Goal: Task Accomplishment & Management: Manage account settings

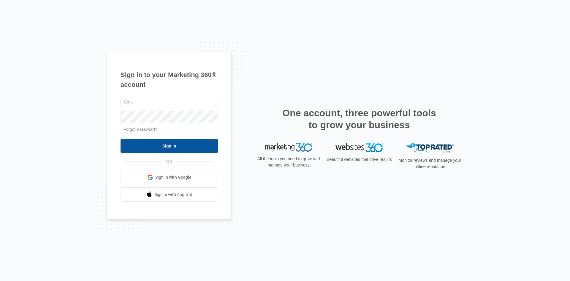
type input "[EMAIL_ADDRESS][DOMAIN_NAME]"
click at [174, 150] on input "Sign In" at bounding box center [169, 146] width 97 height 14
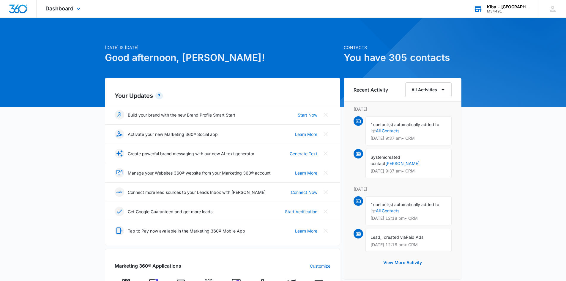
click at [505, 12] on div "M34491" at bounding box center [508, 11] width 43 height 4
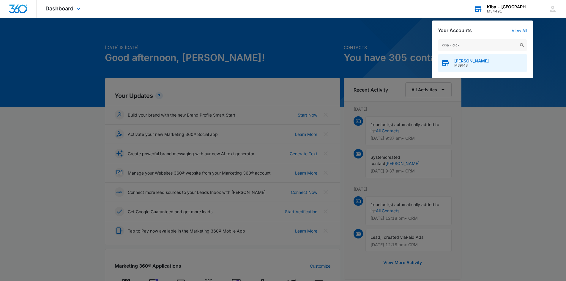
type input "kiba - dick"
click at [470, 62] on span "[PERSON_NAME]" at bounding box center [471, 61] width 34 height 5
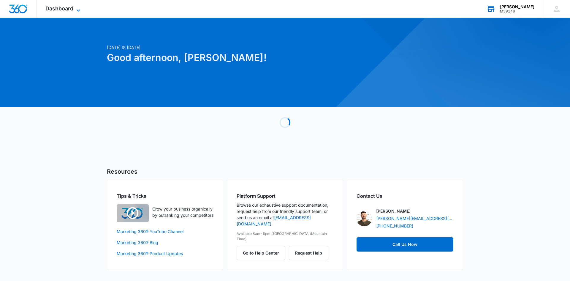
click at [77, 8] on icon at bounding box center [78, 10] width 7 height 7
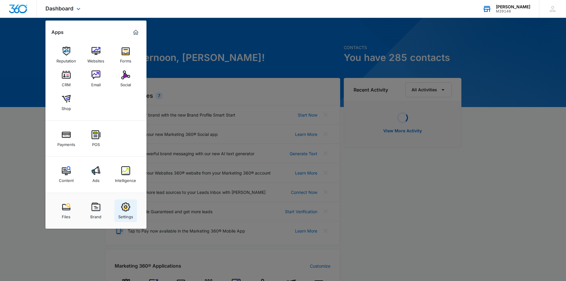
click at [125, 209] on img at bounding box center [125, 206] width 9 height 9
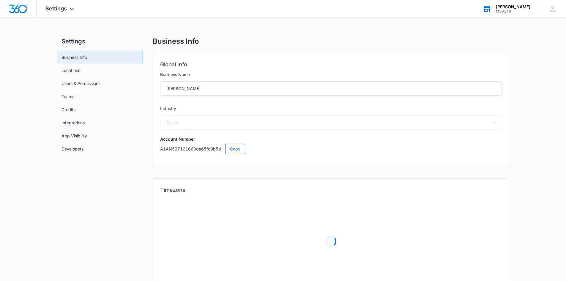
select select "33"
select select "US"
select select "America/[GEOGRAPHIC_DATA]"
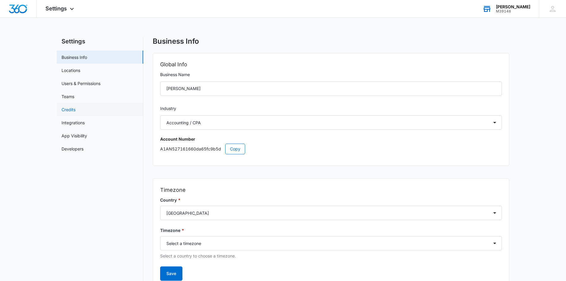
click at [69, 108] on link "Credits" at bounding box center [68, 109] width 14 height 6
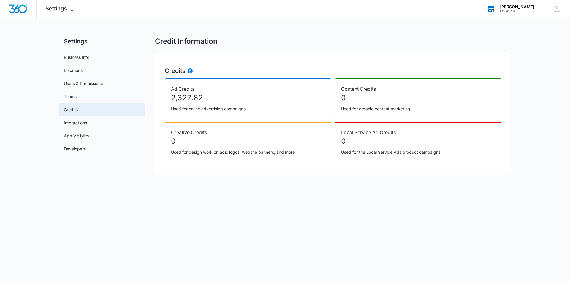
click at [69, 10] on icon at bounding box center [71, 10] width 7 height 7
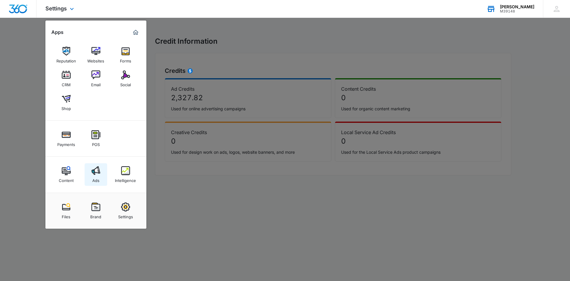
click at [93, 176] on div "Ads" at bounding box center [95, 179] width 7 height 8
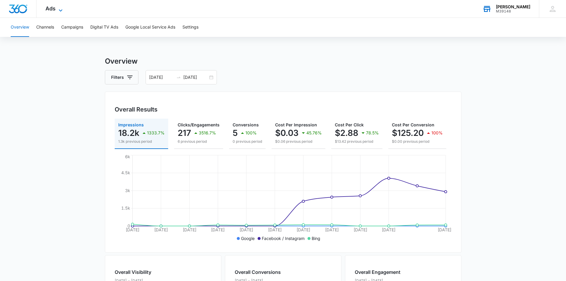
click at [61, 8] on icon at bounding box center [60, 10] width 7 height 7
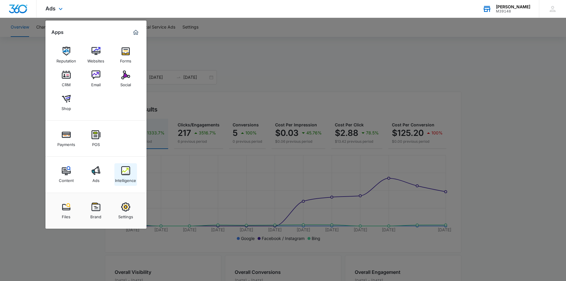
click at [121, 175] on img at bounding box center [125, 170] width 9 height 9
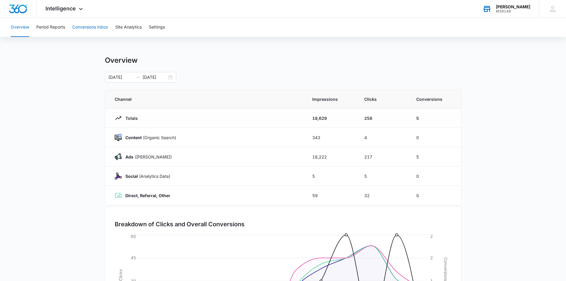
click at [89, 28] on button "Conversions Inbox" at bounding box center [90, 27] width 36 height 19
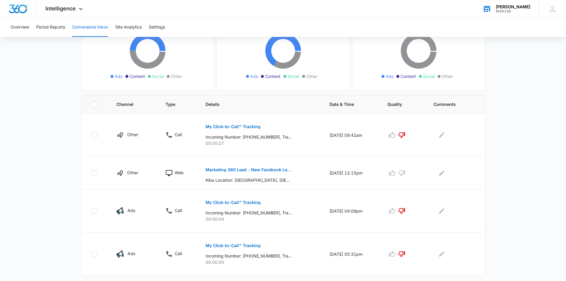
scroll to position [82, 0]
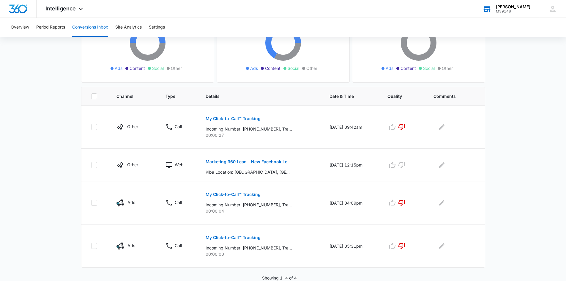
click at [495, 12] on div "[PERSON_NAME] M39148 Your Accounts View All" at bounding box center [505, 9] width 65 height 18
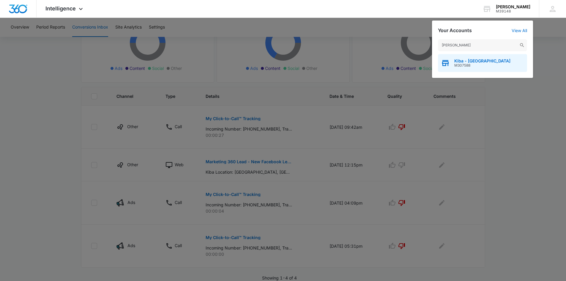
type input "[PERSON_NAME]"
click at [465, 62] on span "Kiba - [GEOGRAPHIC_DATA]" at bounding box center [482, 61] width 56 height 5
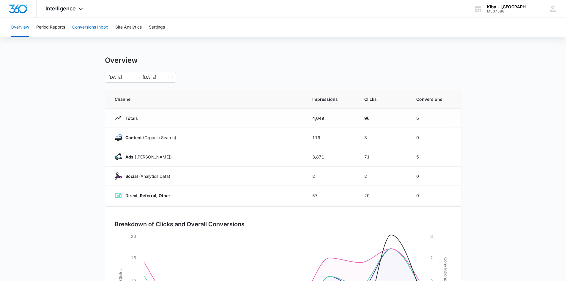
click at [85, 25] on button "Conversions Inbox" at bounding box center [90, 27] width 36 height 19
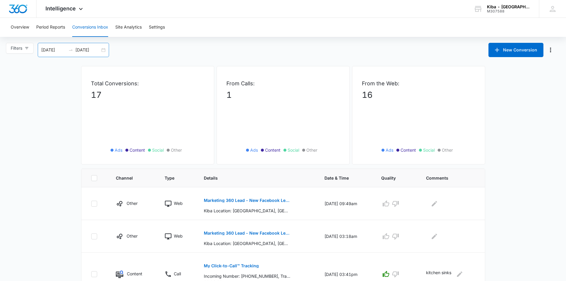
click at [105, 49] on div "[DATE] [DATE]" at bounding box center [73, 50] width 71 height 14
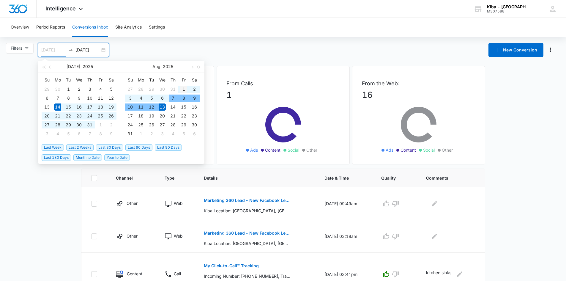
type input "[DATE]"
click at [182, 88] on div "1" at bounding box center [183, 89] width 7 height 7
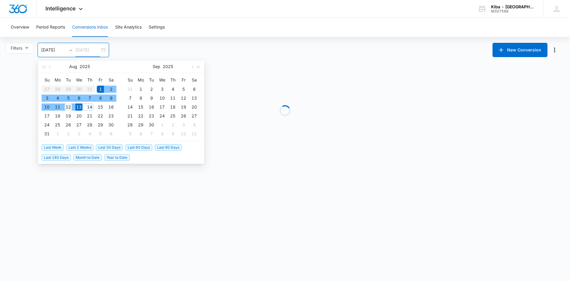
type input "[DATE]"
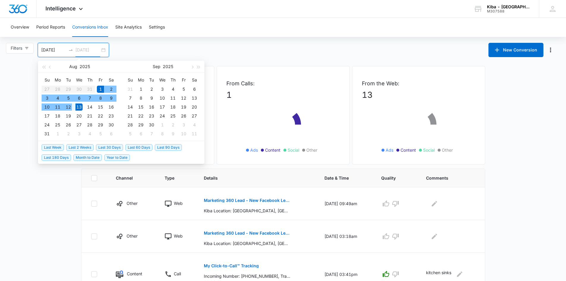
click at [70, 107] on div "12" at bounding box center [68, 106] width 7 height 7
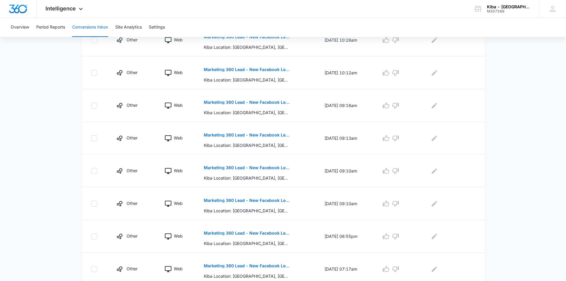
scroll to position [262, 0]
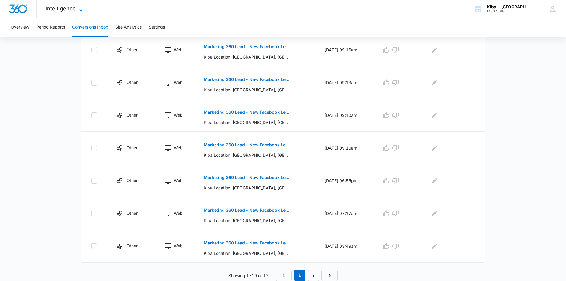
click at [80, 9] on icon at bounding box center [80, 10] width 7 height 7
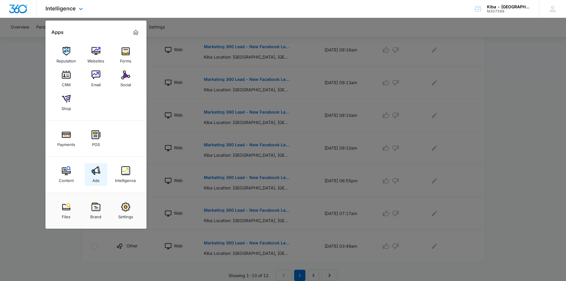
click at [91, 170] on img at bounding box center [95, 170] width 9 height 9
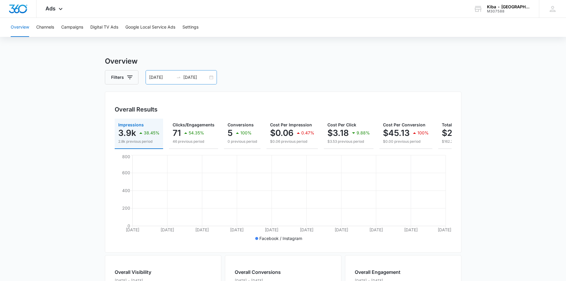
click at [212, 80] on div "[DATE] [DATE]" at bounding box center [181, 77] width 71 height 14
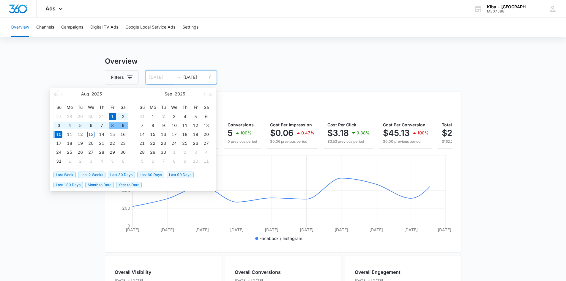
type input "[DATE]"
click at [112, 114] on div "1" at bounding box center [112, 116] width 7 height 7
type input "[DATE]"
click at [81, 135] on div "12" at bounding box center [80, 134] width 7 height 7
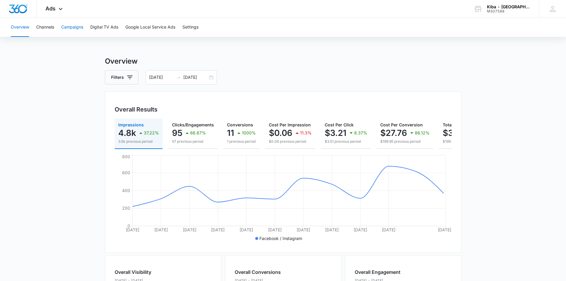
click at [68, 24] on button "Campaigns" at bounding box center [72, 27] width 22 height 19
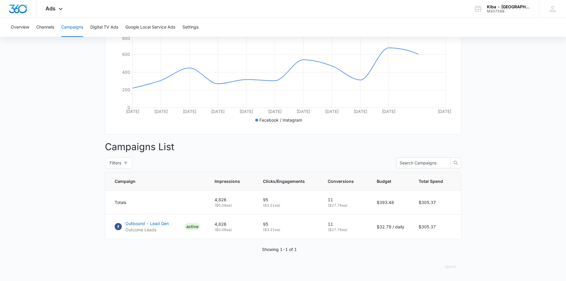
scroll to position [123, 0]
click at [60, 10] on icon at bounding box center [60, 10] width 7 height 7
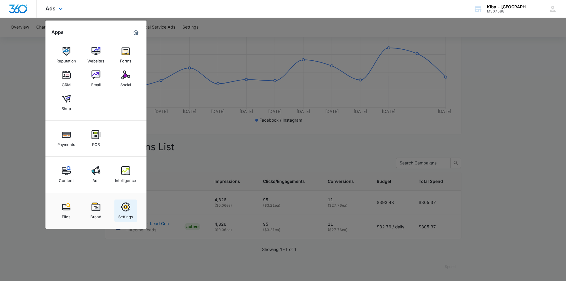
click at [125, 208] on img at bounding box center [125, 206] width 9 height 9
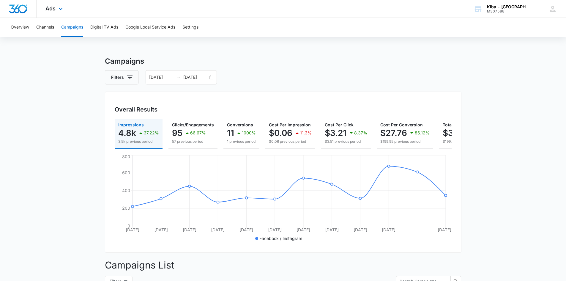
select select "12"
select select "US"
select select "America/[GEOGRAPHIC_DATA]"
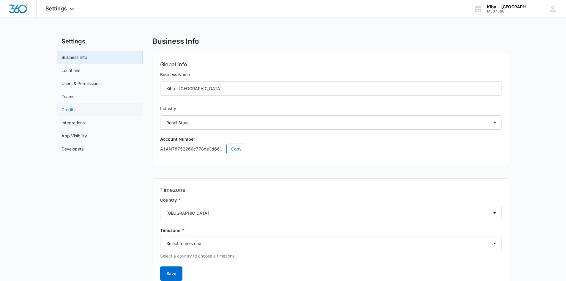
click at [68, 108] on link "Credits" at bounding box center [68, 109] width 14 height 6
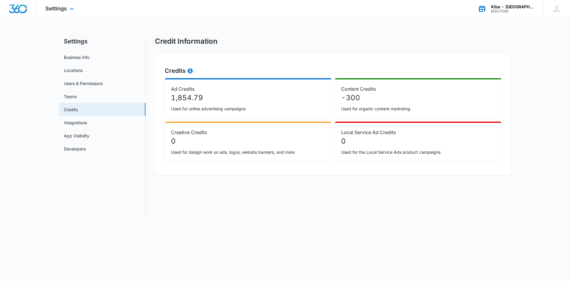
click at [519, 10] on div "M307588" at bounding box center [512, 11] width 43 height 4
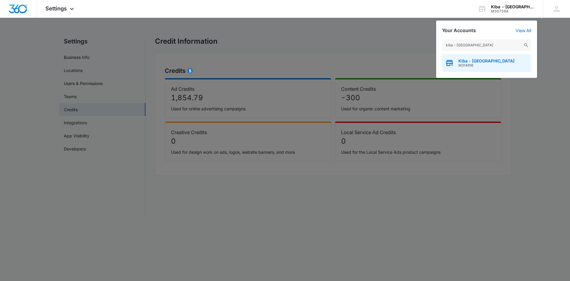
type input "kiba - [GEOGRAPHIC_DATA]"
click at [477, 62] on span "Kiba - [GEOGRAPHIC_DATA]" at bounding box center [487, 61] width 56 height 5
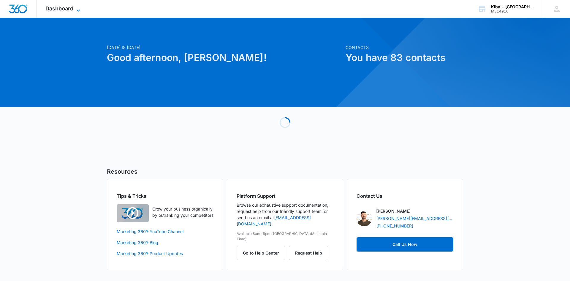
click at [76, 8] on icon at bounding box center [78, 10] width 7 height 7
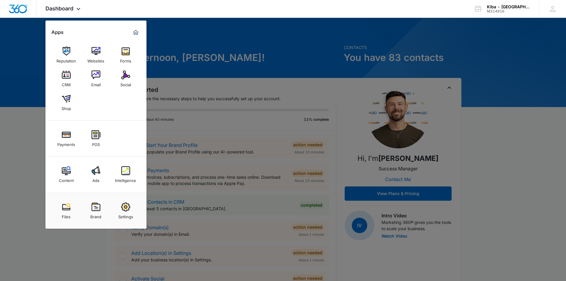
click at [94, 179] on div "Ads" at bounding box center [95, 179] width 7 height 8
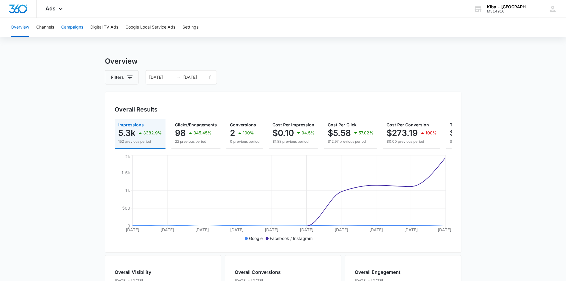
click at [75, 28] on button "Campaigns" at bounding box center [72, 27] width 22 height 19
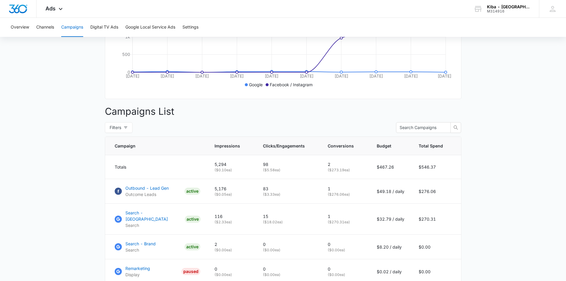
scroll to position [208, 0]
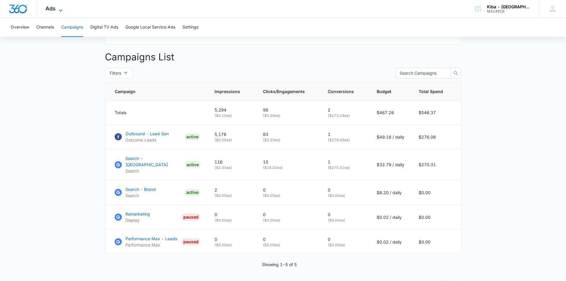
click at [61, 7] on icon at bounding box center [60, 10] width 7 height 7
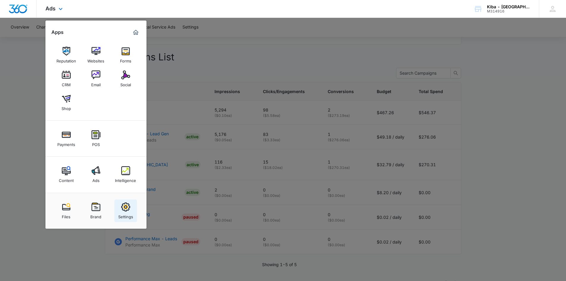
click at [127, 211] on div "Settings" at bounding box center [125, 215] width 15 height 8
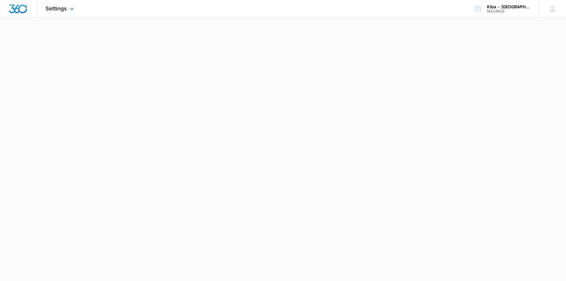
select select "12"
select select "US"
select select "America/[GEOGRAPHIC_DATA]"
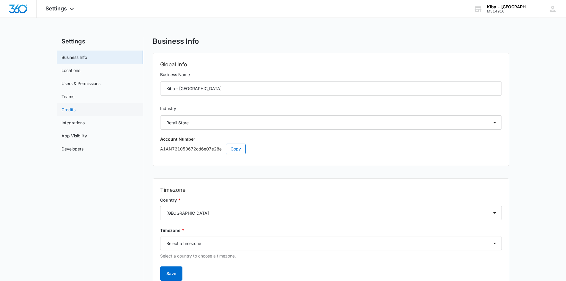
click at [75, 109] on link "Credits" at bounding box center [68, 109] width 14 height 6
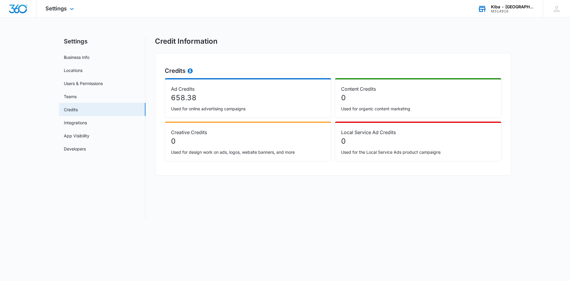
click at [523, 3] on div "[GEOGRAPHIC_DATA] - Westland M314916 Your Accounts View All" at bounding box center [506, 9] width 74 height 18
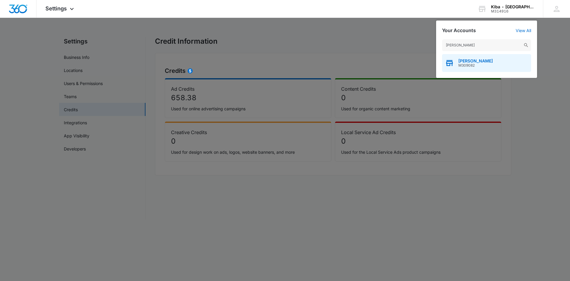
type input "[PERSON_NAME]"
click at [465, 63] on span "M309082" at bounding box center [476, 65] width 34 height 4
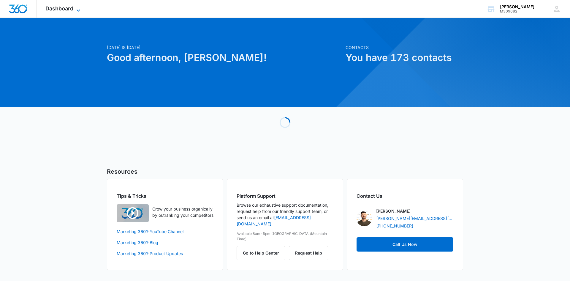
click at [75, 8] on icon at bounding box center [78, 10] width 7 height 7
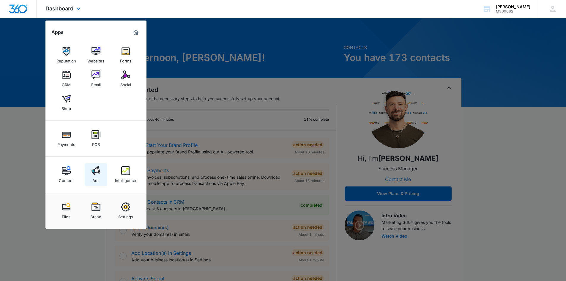
click at [98, 172] on img at bounding box center [95, 170] width 9 height 9
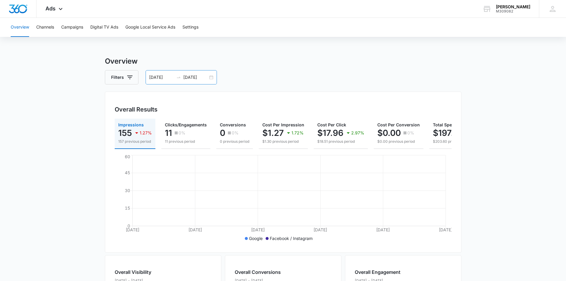
click at [211, 77] on div "[DATE] [DATE]" at bounding box center [181, 77] width 71 height 14
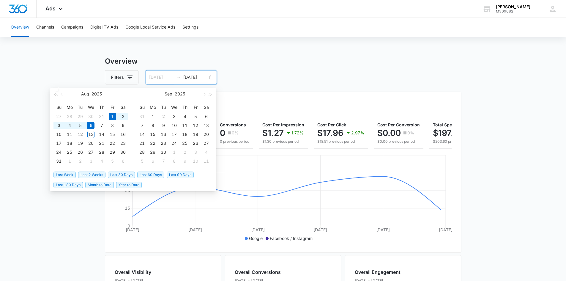
type input "[DATE]"
click at [111, 118] on div "1" at bounding box center [112, 116] width 7 height 7
type input "[DATE]"
click at [81, 135] on div "12" at bounding box center [80, 134] width 7 height 7
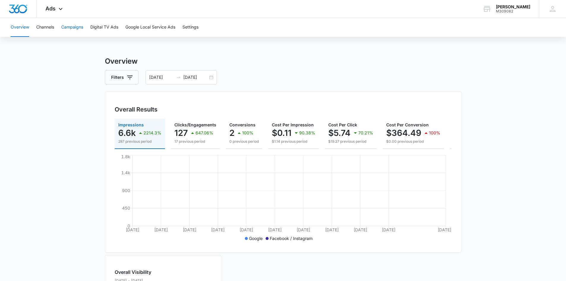
click at [73, 28] on button "Campaigns" at bounding box center [72, 27] width 22 height 19
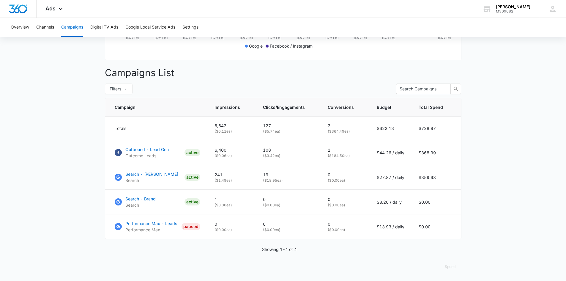
scroll to position [197, 0]
click at [60, 11] on icon at bounding box center [61, 10] width 4 height 2
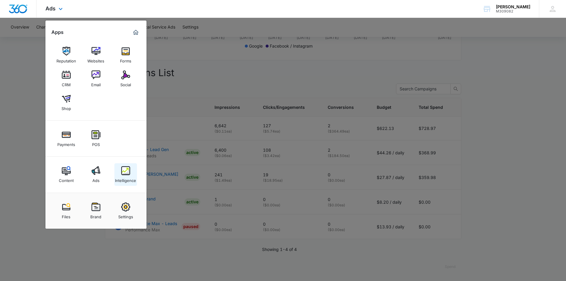
click at [124, 174] on img at bounding box center [125, 170] width 9 height 9
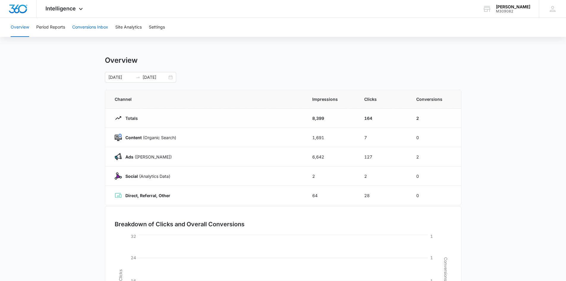
click at [73, 25] on button "Conversions Inbox" at bounding box center [90, 27] width 36 height 19
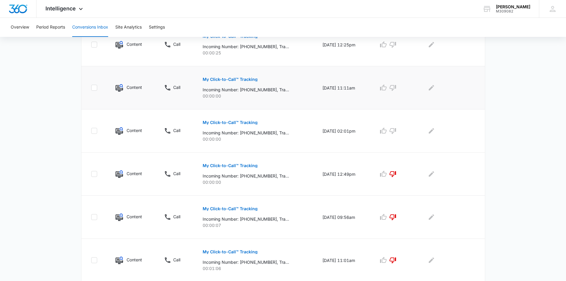
scroll to position [327, 0]
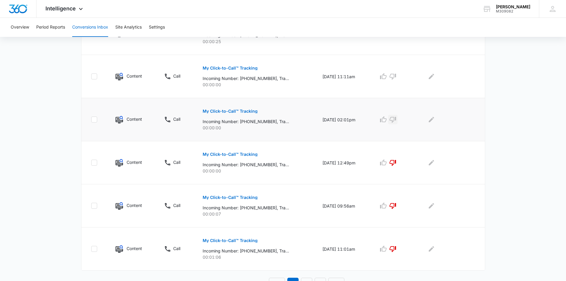
click at [396, 118] on icon "button" at bounding box center [392, 119] width 7 height 7
click at [396, 75] on icon "button" at bounding box center [392, 76] width 7 height 7
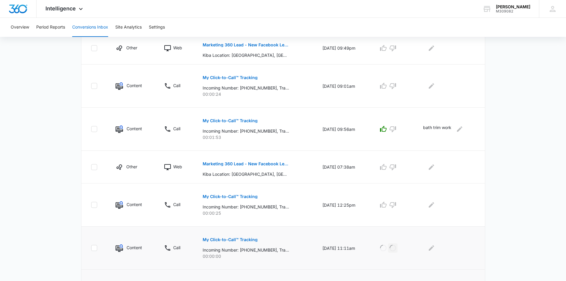
scroll to position [148, 0]
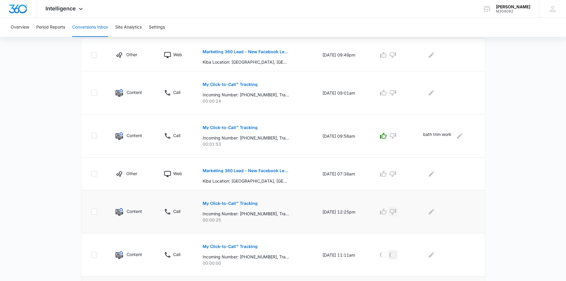
click at [396, 213] on icon "button" at bounding box center [392, 212] width 7 height 6
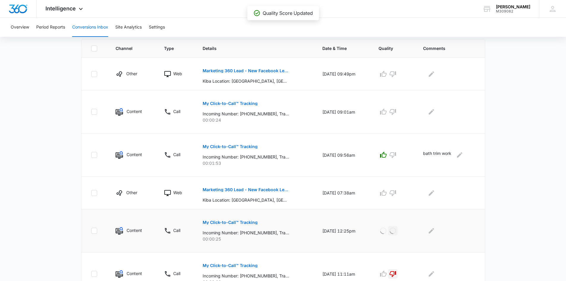
scroll to position [119, 0]
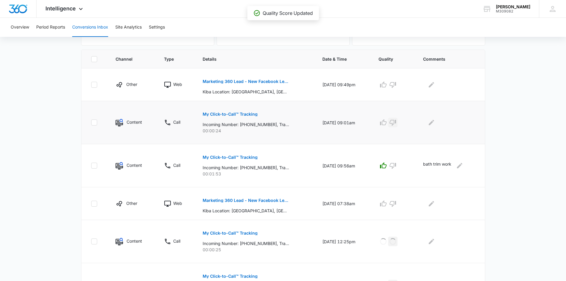
click at [396, 122] on icon "button" at bounding box center [392, 122] width 7 height 7
click at [259, 81] on p "Marketing 360 Lead - New Facebook Lead - [GEOGRAPHIC_DATA], [GEOGRAPHIC_DATA]" at bounding box center [246, 81] width 86 height 4
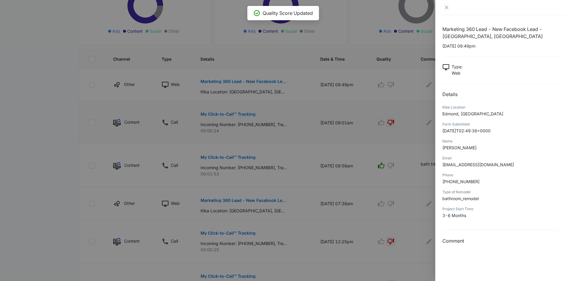
click at [447, 11] on div at bounding box center [500, 7] width 131 height 15
click at [446, 8] on icon "close" at bounding box center [446, 7] width 5 height 5
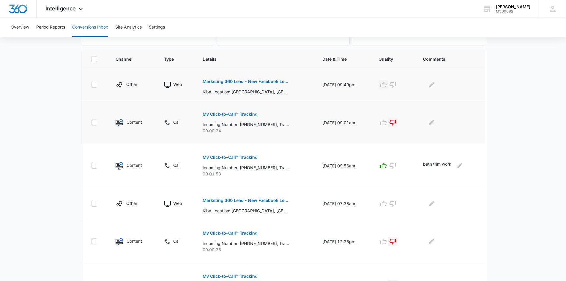
click at [387, 86] on icon "button" at bounding box center [383, 84] width 7 height 7
click at [76, 7] on div "Intelligence Apps Reputation Websites Forms CRM Email Social Shop Payments POS …" at bounding box center [65, 9] width 57 height 18
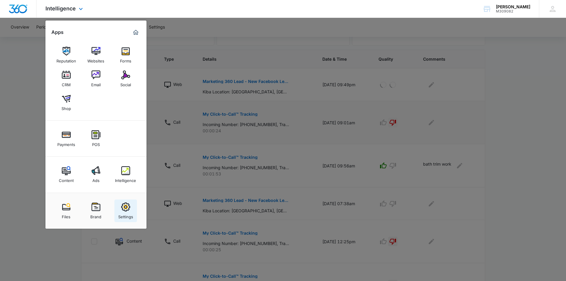
click at [126, 201] on link "Settings" at bounding box center [125, 210] width 23 height 23
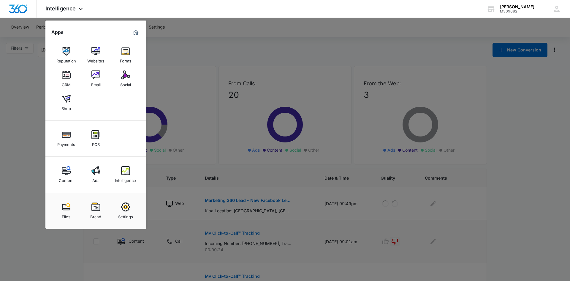
select select "12"
select select "US"
select select "America/[GEOGRAPHIC_DATA]"
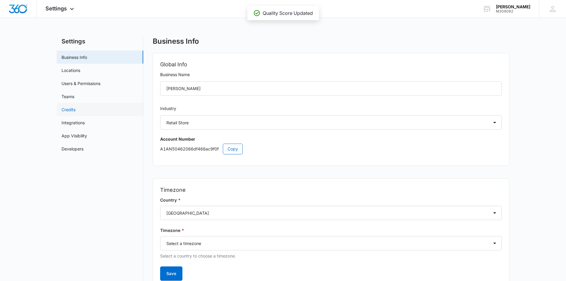
click at [62, 109] on link "Credits" at bounding box center [68, 109] width 14 height 6
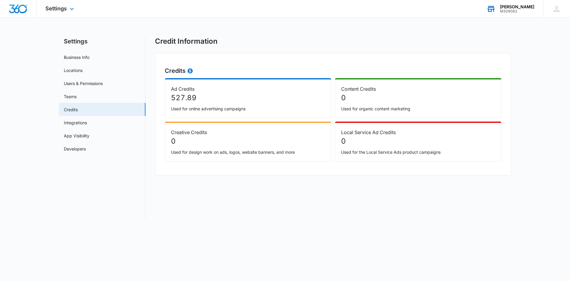
click at [502, 10] on div "Kiba - [PERSON_NAME] M309082 Your Accounts View All" at bounding box center [510, 9] width 65 height 18
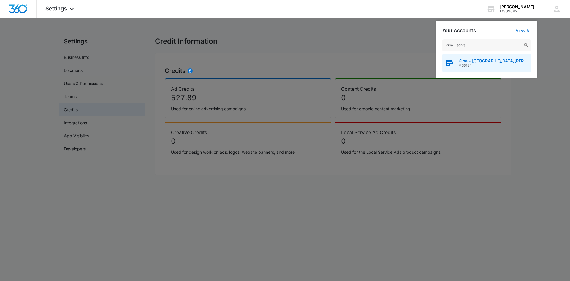
type input "kiba - santa"
click at [463, 54] on div "Kiba - [GEOGRAPHIC_DATA][PERSON_NAME] M36184" at bounding box center [486, 63] width 89 height 18
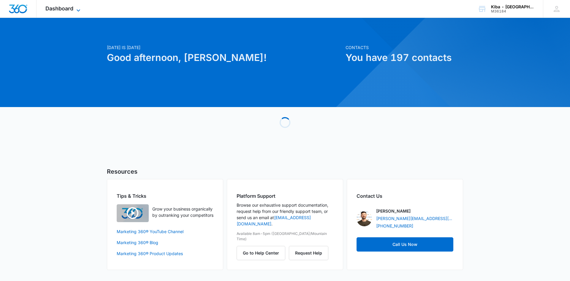
click at [78, 8] on icon at bounding box center [78, 10] width 7 height 7
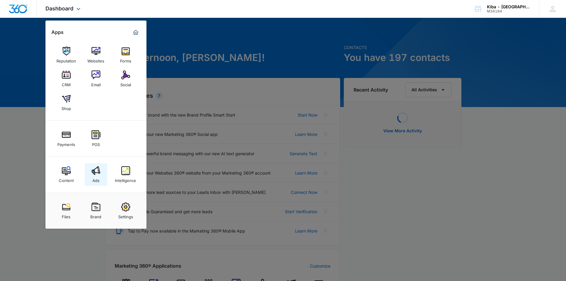
click at [94, 172] on img at bounding box center [95, 170] width 9 height 9
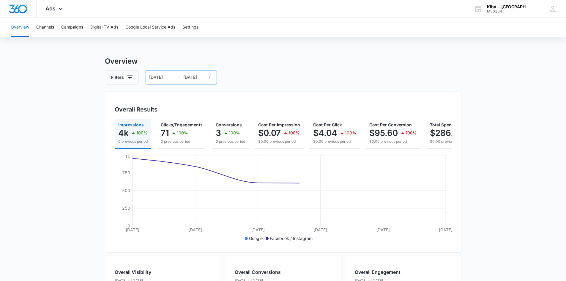
click at [209, 76] on div "[DATE] [DATE]" at bounding box center [181, 77] width 71 height 14
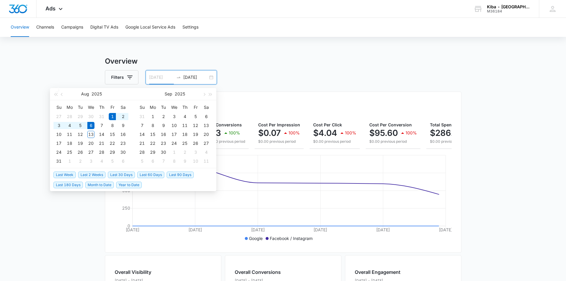
type input "[DATE]"
drag, startPoint x: 111, startPoint y: 116, endPoint x: 87, endPoint y: 128, distance: 27.1
click at [111, 115] on div "1" at bounding box center [112, 116] width 7 height 7
type input "[DATE]"
click at [80, 133] on div "12" at bounding box center [80, 134] width 7 height 7
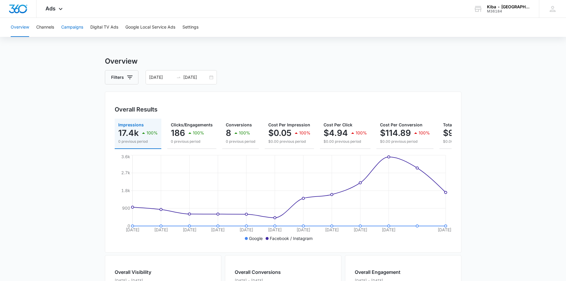
click at [80, 28] on button "Campaigns" at bounding box center [72, 27] width 22 height 19
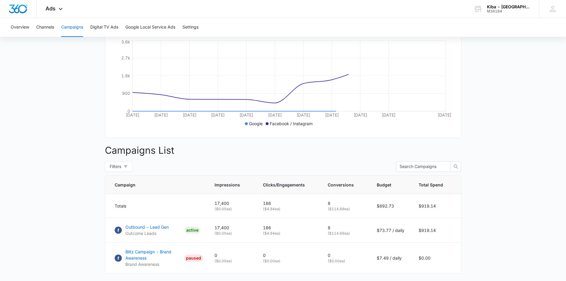
scroll to position [148, 0]
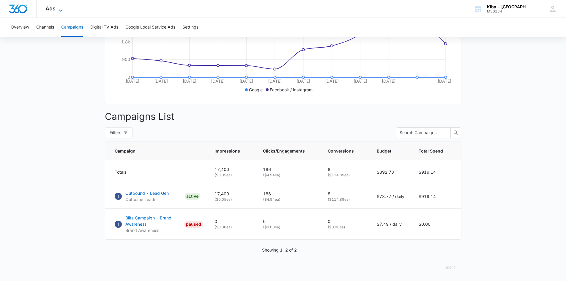
click at [60, 10] on icon at bounding box center [60, 10] width 7 height 7
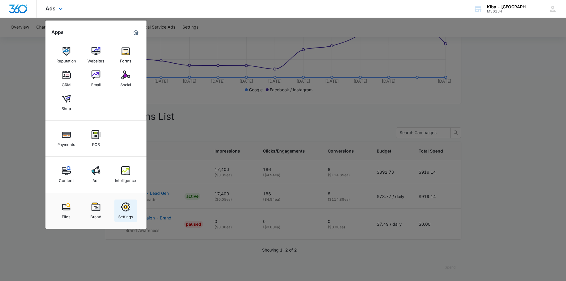
click at [123, 205] on img at bounding box center [125, 206] width 9 height 9
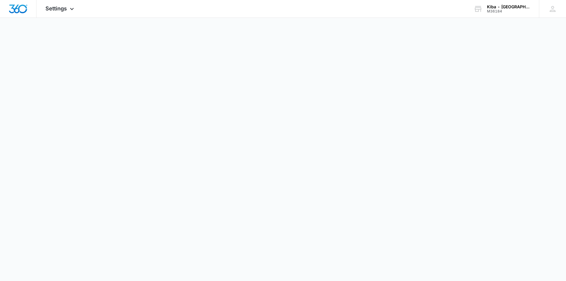
select select "33"
select select "US"
select select "America/[GEOGRAPHIC_DATA]"
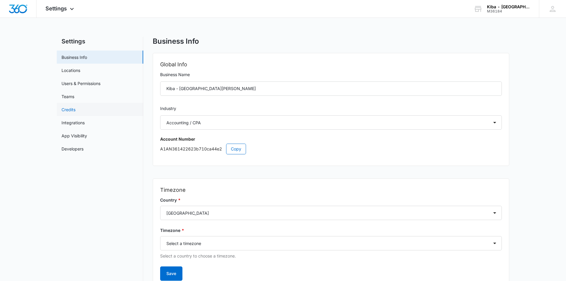
click at [63, 107] on link "Credits" at bounding box center [68, 109] width 14 height 6
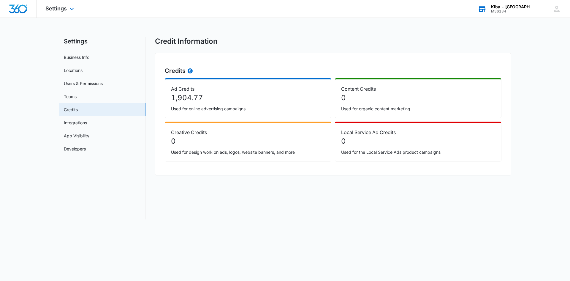
click at [509, 9] on div "M36184" at bounding box center [512, 11] width 43 height 4
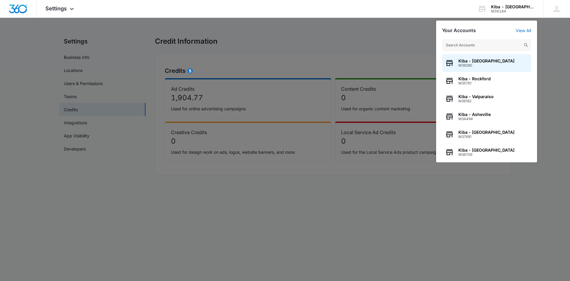
click at [111, 33] on div at bounding box center [285, 140] width 570 height 281
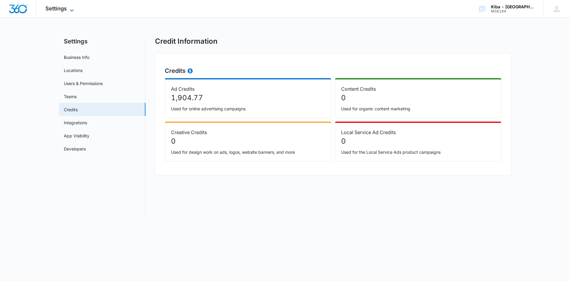
click at [72, 11] on icon at bounding box center [72, 10] width 4 height 2
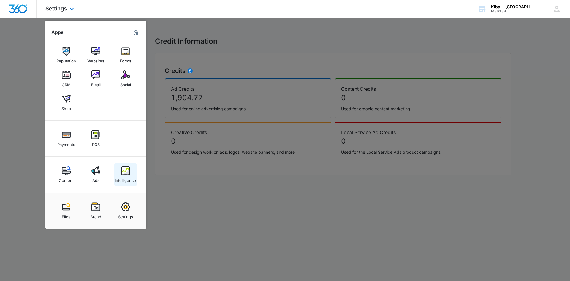
click at [122, 174] on img at bounding box center [125, 170] width 9 height 9
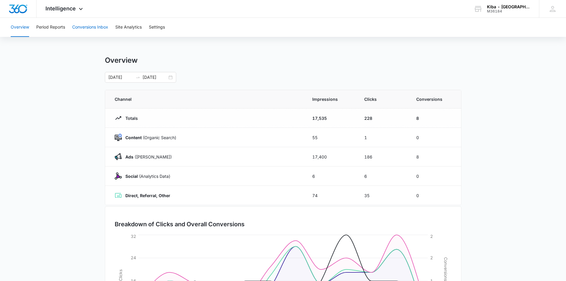
click at [90, 26] on button "Conversions Inbox" at bounding box center [90, 27] width 36 height 19
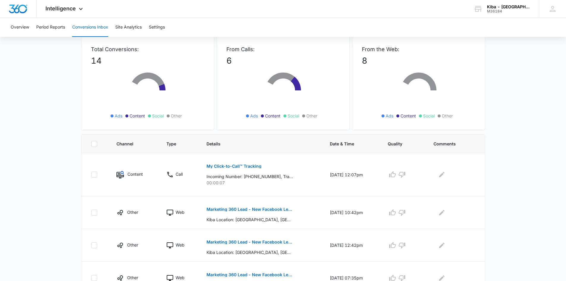
scroll to position [89, 0]
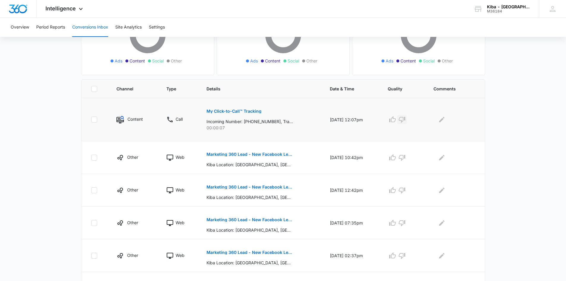
click at [405, 117] on icon "button" at bounding box center [401, 119] width 7 height 7
click at [260, 155] on p "Marketing 360 Lead - New Facebook Lead - [GEOGRAPHIC_DATA], [GEOGRAPHIC_DATA]" at bounding box center [249, 154] width 86 height 4
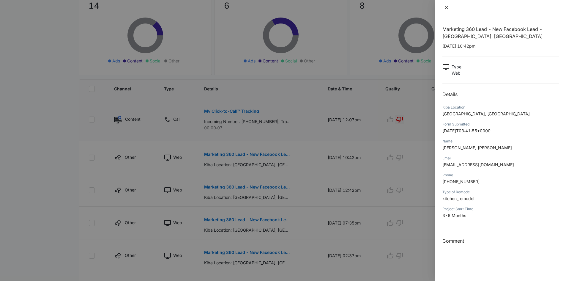
click at [447, 7] on icon "close" at bounding box center [447, 8] width 4 height 4
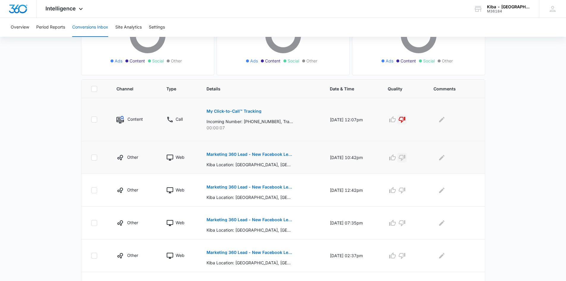
click at [403, 155] on icon "button" at bounding box center [402, 158] width 7 height 6
click at [234, 185] on p "Marketing 360 Lead - New Facebook Lead - [GEOGRAPHIC_DATA], [GEOGRAPHIC_DATA]" at bounding box center [249, 187] width 86 height 4
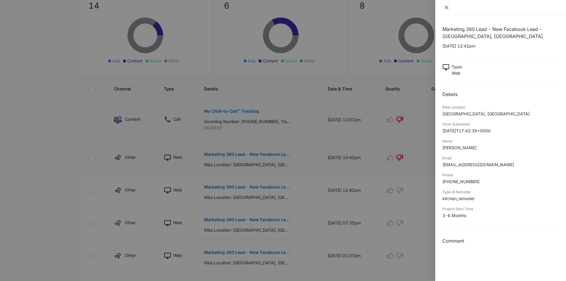
click at [448, 7] on icon "close" at bounding box center [446, 7] width 5 height 5
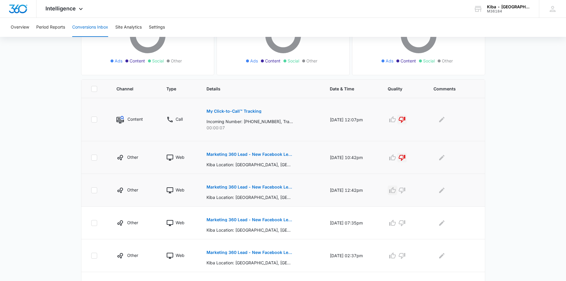
click at [396, 188] on icon "button" at bounding box center [392, 190] width 7 height 6
click at [285, 221] on p "Marketing 360 Lead - New Facebook Lead - [GEOGRAPHIC_DATA], [GEOGRAPHIC_DATA]" at bounding box center [249, 219] width 86 height 4
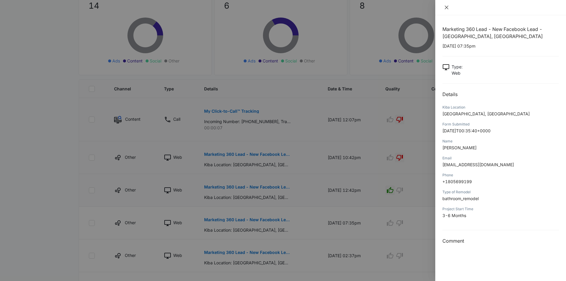
click at [445, 7] on icon "close" at bounding box center [447, 8] width 4 height 4
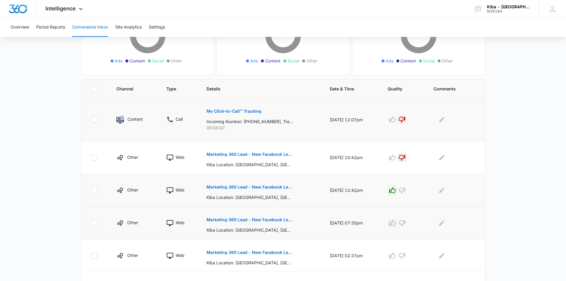
click at [396, 221] on icon "button" at bounding box center [392, 222] width 7 height 7
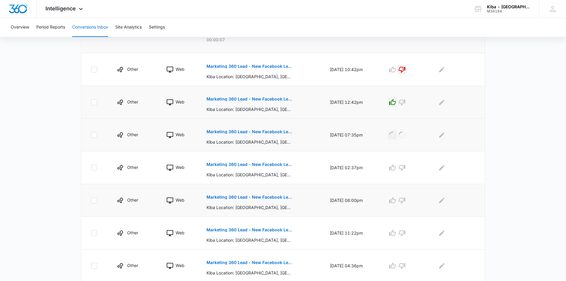
scroll to position [178, 0]
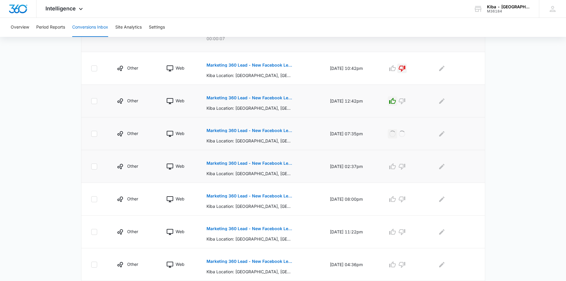
click at [264, 163] on p "Marketing 360 Lead - New Facebook Lead - [GEOGRAPHIC_DATA], [GEOGRAPHIC_DATA]" at bounding box center [249, 163] width 86 height 4
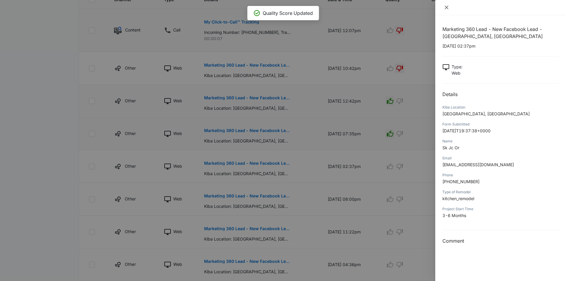
click at [447, 7] on icon "close" at bounding box center [447, 8] width 4 height 4
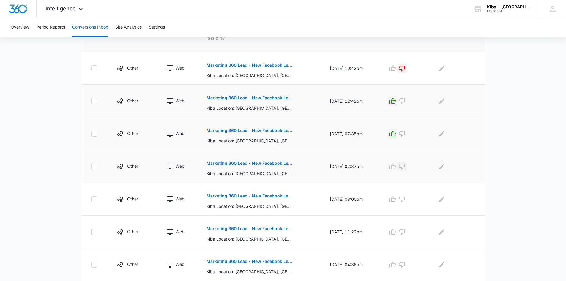
click at [402, 165] on icon "button" at bounding box center [401, 166] width 7 height 7
click at [274, 196] on p "Marketing 360 Lead - New Facebook Lead - [GEOGRAPHIC_DATA], [GEOGRAPHIC_DATA]" at bounding box center [249, 196] width 86 height 4
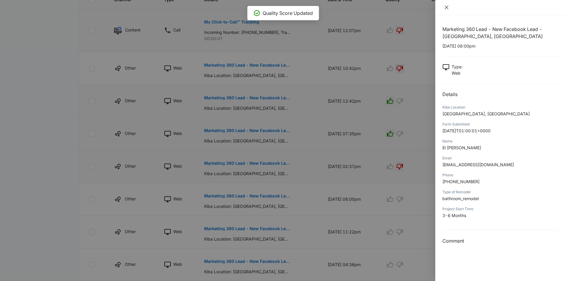
click at [448, 6] on icon "close" at bounding box center [447, 8] width 4 height 4
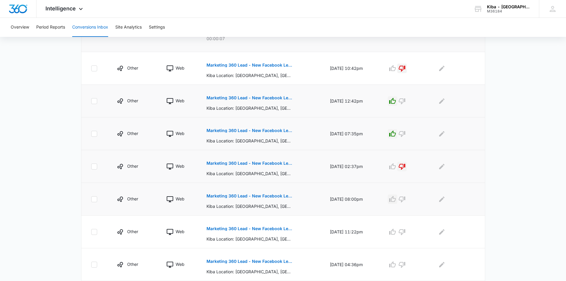
click at [396, 197] on icon "button" at bounding box center [392, 199] width 7 height 6
click at [277, 229] on p "Marketing 360 Lead - New Facebook Lead - [GEOGRAPHIC_DATA], [GEOGRAPHIC_DATA]" at bounding box center [249, 228] width 86 height 4
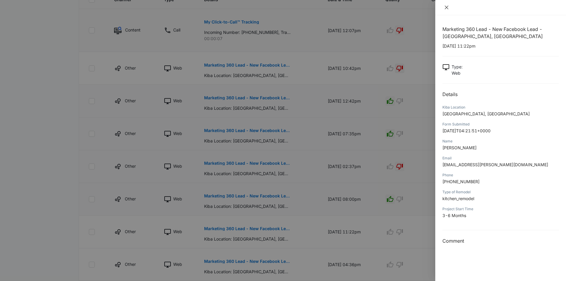
click at [447, 6] on icon "close" at bounding box center [446, 7] width 5 height 5
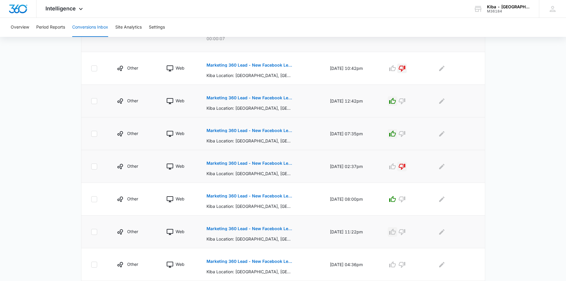
click at [396, 228] on icon "button" at bounding box center [392, 231] width 7 height 7
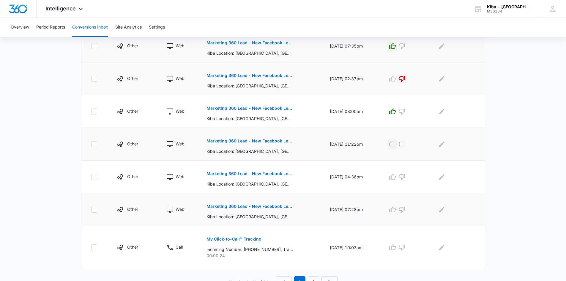
scroll to position [272, 0]
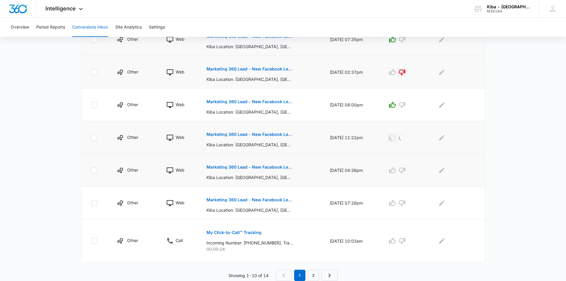
click at [264, 166] on p "Marketing 360 Lead - New Facebook Lead - [GEOGRAPHIC_DATA], [GEOGRAPHIC_DATA]" at bounding box center [249, 167] width 86 height 4
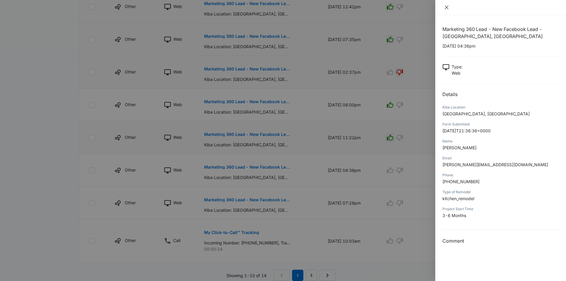
click at [448, 7] on icon "close" at bounding box center [446, 7] width 5 height 5
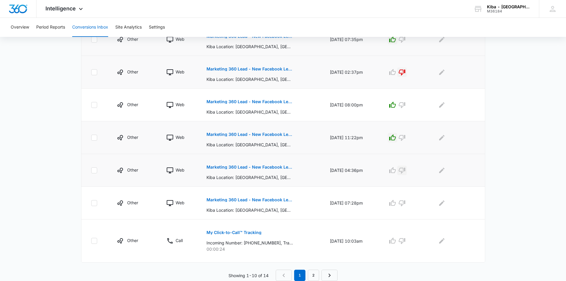
click at [405, 170] on icon "button" at bounding box center [401, 170] width 7 height 7
click at [226, 199] on p "Marketing 360 Lead - New Facebook Lead - [GEOGRAPHIC_DATA], [GEOGRAPHIC_DATA]" at bounding box center [249, 199] width 86 height 4
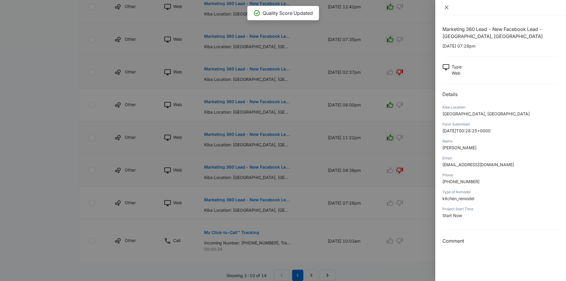
click at [447, 6] on icon "close" at bounding box center [446, 7] width 5 height 5
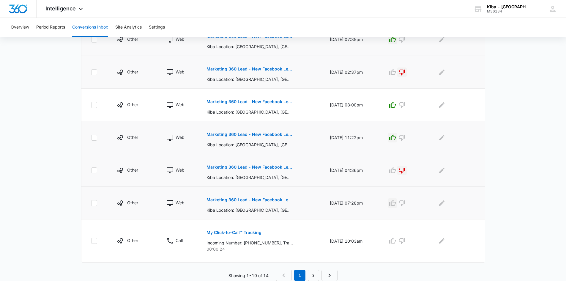
click at [396, 203] on icon "button" at bounding box center [392, 202] width 7 height 7
click at [310, 272] on link "2" at bounding box center [313, 274] width 11 height 11
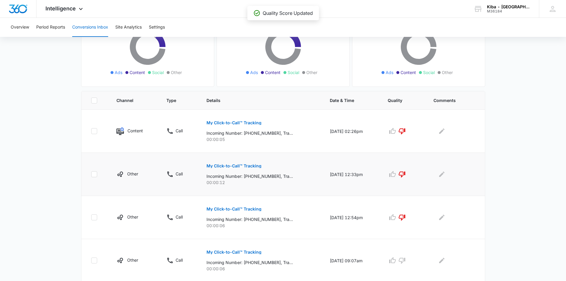
scroll to position [97, 0]
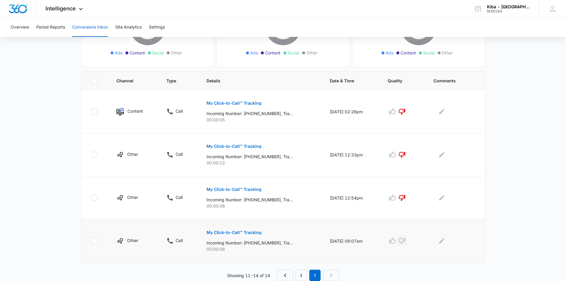
click at [405, 240] on icon "button" at bounding box center [401, 240] width 7 height 7
click at [303, 273] on link "1" at bounding box center [301, 274] width 11 height 11
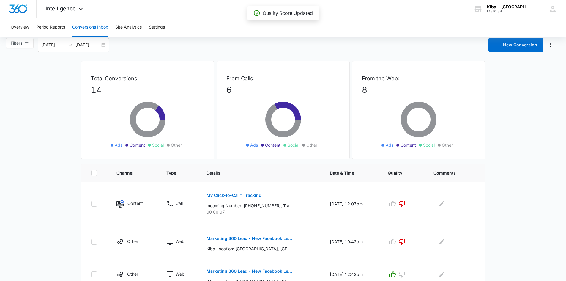
scroll to position [0, 0]
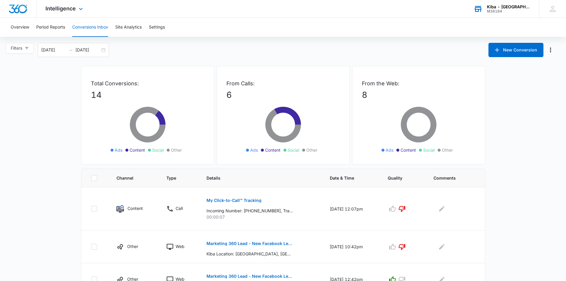
click at [503, 11] on div "M36184" at bounding box center [508, 11] width 43 height 4
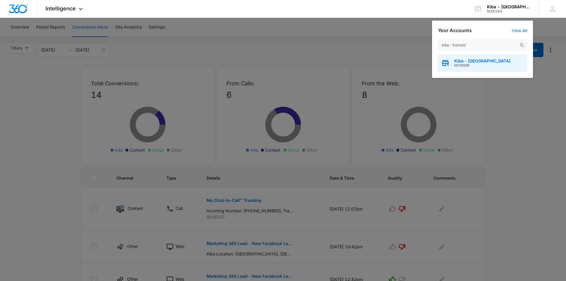
type input "kiba - fremont"
click at [470, 62] on span "Kiba - [GEOGRAPHIC_DATA]" at bounding box center [482, 61] width 56 height 5
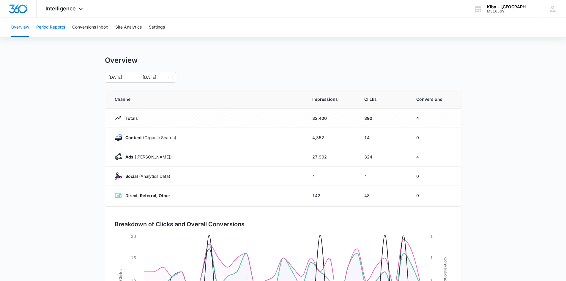
click at [41, 24] on button "Period Reports" at bounding box center [50, 27] width 29 height 19
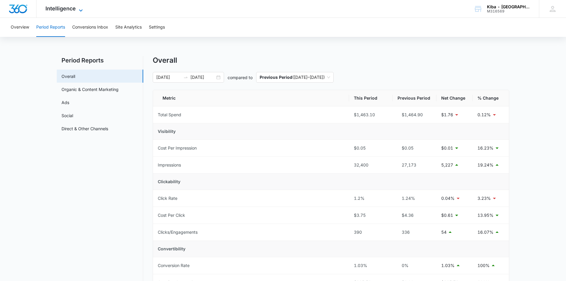
click at [80, 9] on icon at bounding box center [80, 10] width 7 height 7
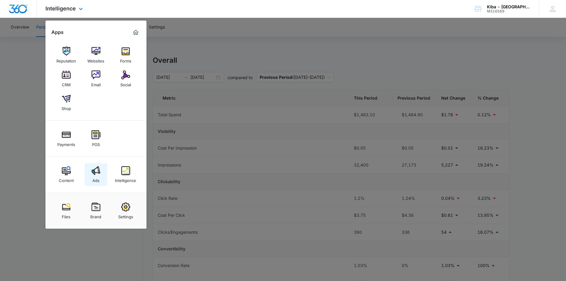
click at [91, 171] on link "Ads" at bounding box center [96, 174] width 23 height 23
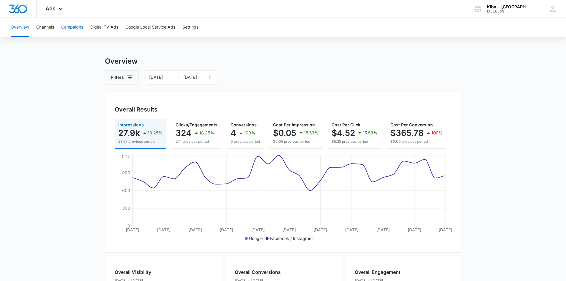
click at [74, 28] on button "Campaigns" at bounding box center [72, 27] width 22 height 19
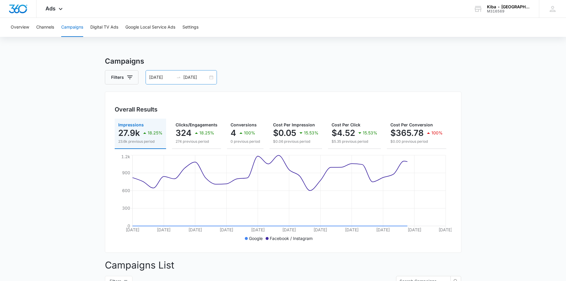
click at [210, 77] on div "[DATE] [DATE]" at bounding box center [181, 77] width 71 height 14
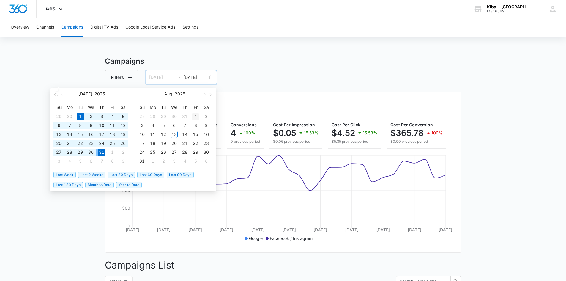
type input "[DATE]"
click at [196, 115] on div "1" at bounding box center [195, 116] width 7 height 7
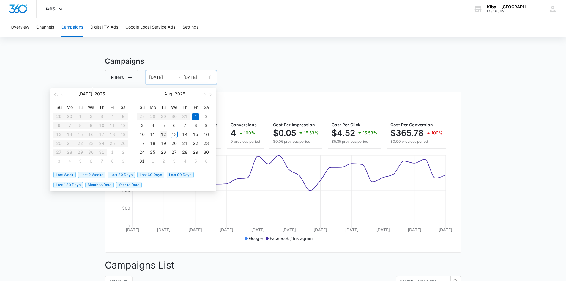
type input "[DATE]"
click at [166, 133] on div "12" at bounding box center [163, 134] width 7 height 7
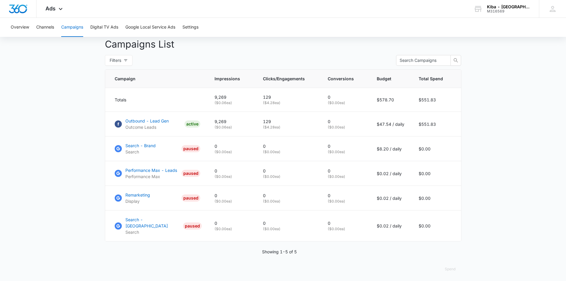
scroll to position [221, 0]
click at [59, 8] on icon at bounding box center [60, 10] width 7 height 7
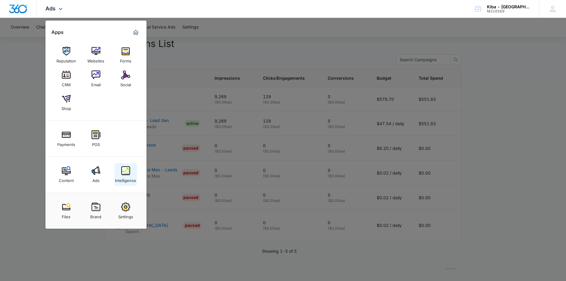
click at [127, 173] on img at bounding box center [125, 170] width 9 height 9
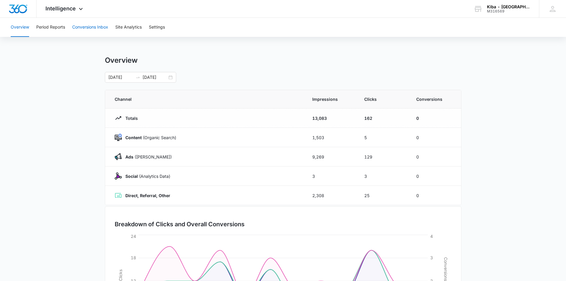
click at [102, 28] on button "Conversions Inbox" at bounding box center [90, 27] width 36 height 19
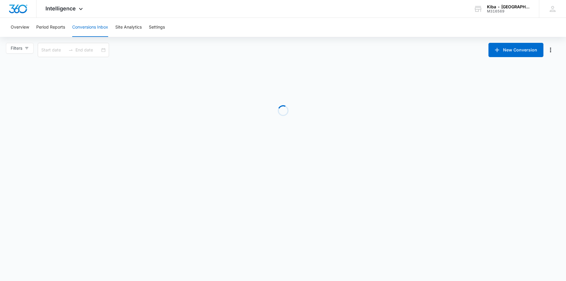
type input "[DATE]"
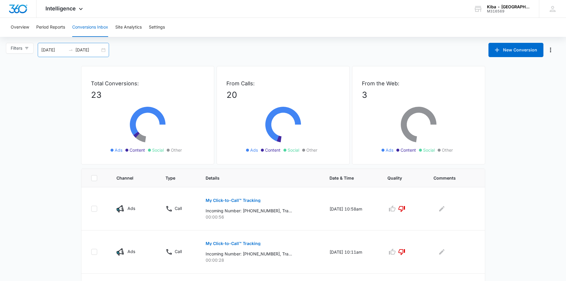
click at [103, 48] on div "[DATE] [DATE]" at bounding box center [73, 50] width 71 height 14
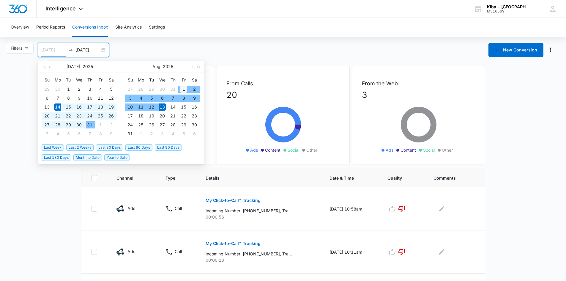
type input "[DATE]"
click at [184, 88] on div "1" at bounding box center [183, 89] width 7 height 7
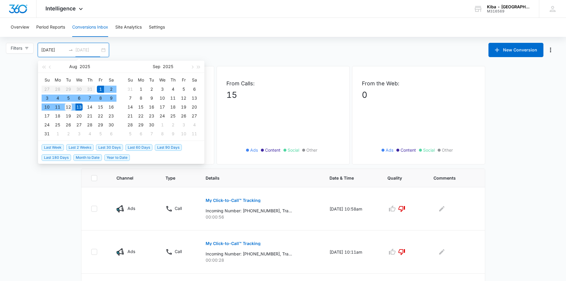
type input "[DATE]"
click at [70, 106] on div "12" at bounding box center [68, 106] width 7 height 7
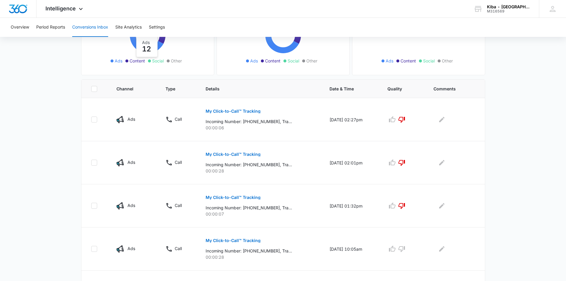
scroll to position [148, 0]
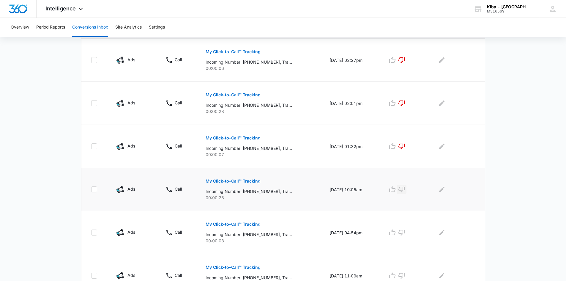
click at [405, 187] on icon "button" at bounding box center [401, 189] width 7 height 7
click at [404, 231] on icon "button" at bounding box center [401, 232] width 7 height 7
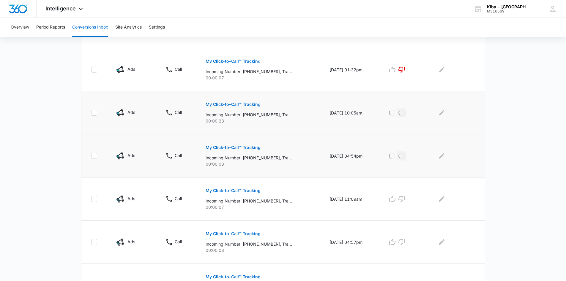
scroll to position [267, 0]
click at [405, 155] on icon "button" at bounding box center [401, 156] width 7 height 7
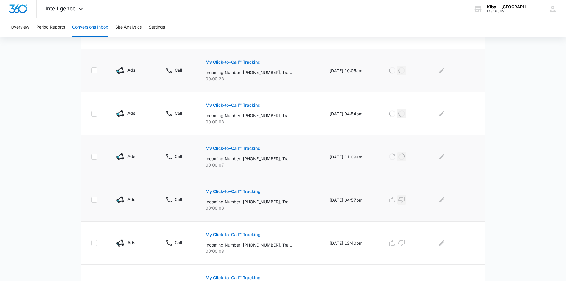
click at [405, 200] on icon "button" at bounding box center [401, 199] width 7 height 7
click at [405, 242] on icon "button" at bounding box center [401, 242] width 7 height 7
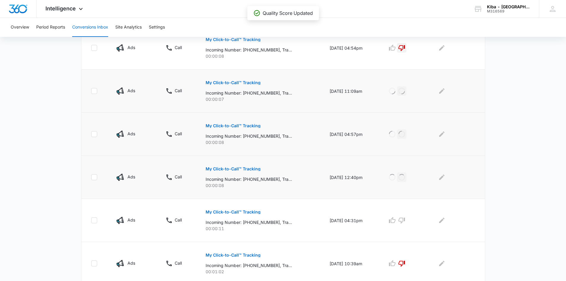
scroll to position [355, 0]
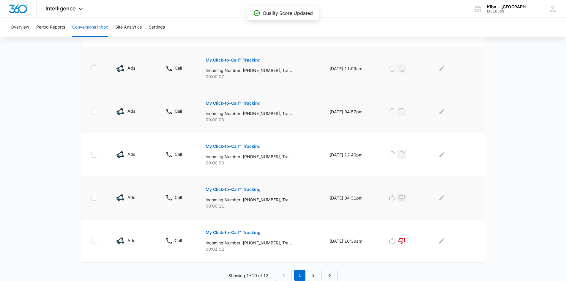
click at [404, 195] on icon "button" at bounding box center [401, 198] width 7 height 6
click at [314, 275] on link "2" at bounding box center [313, 274] width 11 height 11
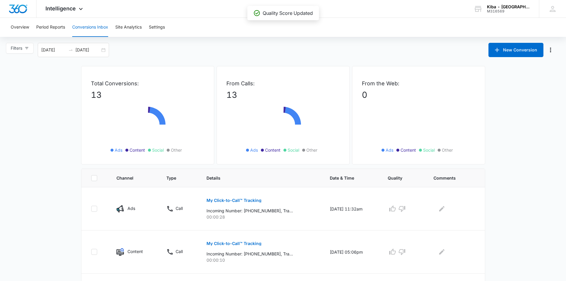
scroll to position [54, 0]
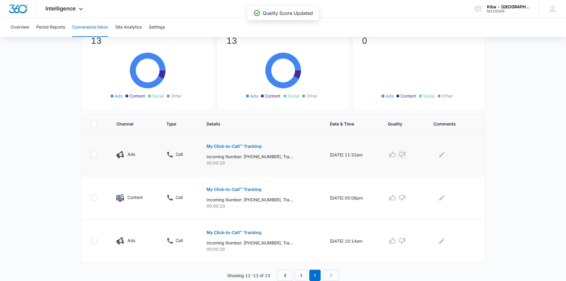
click at [404, 152] on icon "button" at bounding box center [402, 155] width 7 height 6
click at [405, 195] on icon "button" at bounding box center [402, 198] width 7 height 6
click at [404, 240] on icon "button" at bounding box center [401, 240] width 7 height 7
click at [81, 7] on icon at bounding box center [80, 10] width 7 height 7
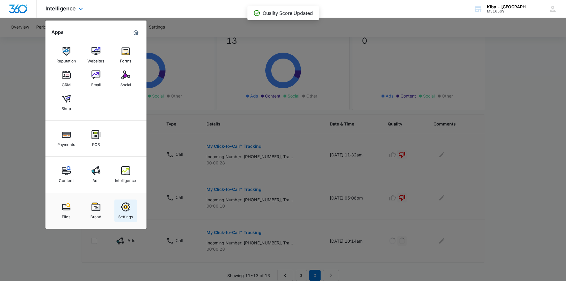
click at [127, 204] on img at bounding box center [125, 206] width 9 height 9
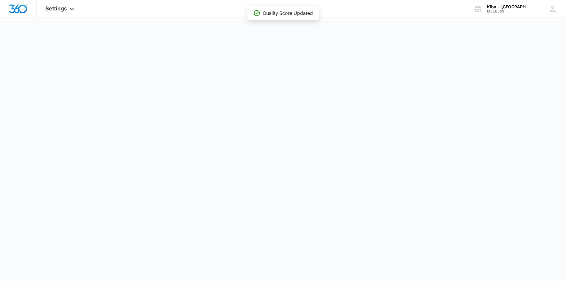
select select "12"
select select "US"
select select "America/[GEOGRAPHIC_DATA]"
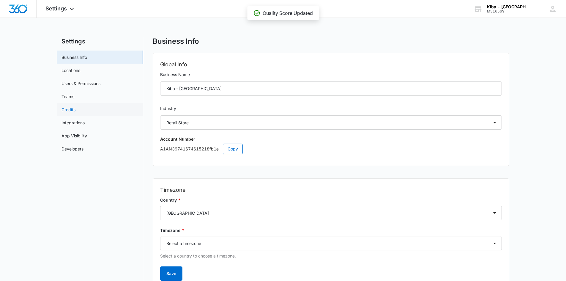
click at [73, 108] on link "Credits" at bounding box center [68, 109] width 14 height 6
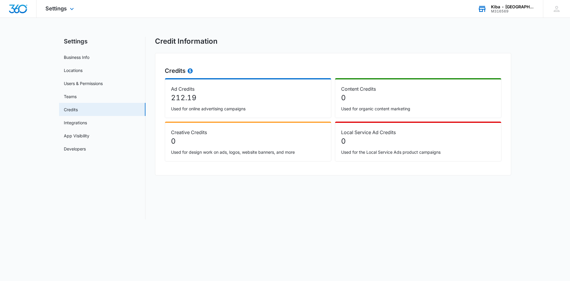
click at [516, 5] on div "Kiba - [GEOGRAPHIC_DATA]" at bounding box center [512, 6] width 43 height 5
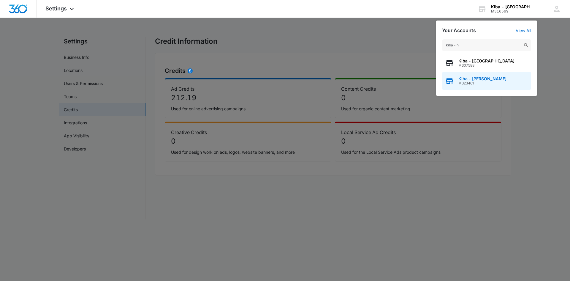
type input "kiba - n"
click at [481, 86] on div "Kiba - [PERSON_NAME] M323461" at bounding box center [486, 81] width 89 height 18
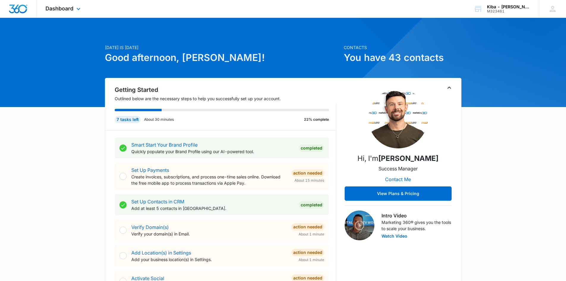
click at [74, 9] on div "Dashboard Apps Reputation Websites Forms CRM Email Social Shop Payments POS Con…" at bounding box center [64, 9] width 54 height 18
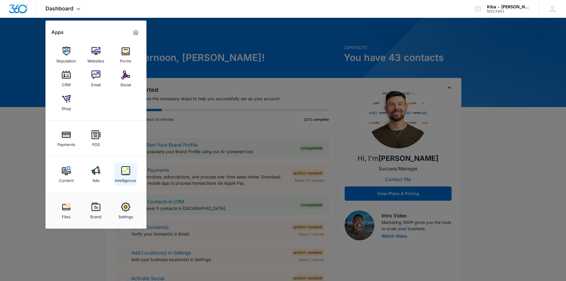
click at [123, 168] on img at bounding box center [125, 170] width 9 height 9
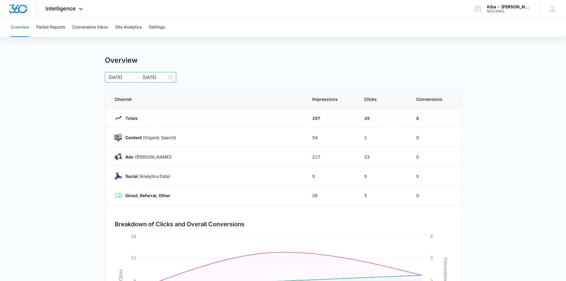
click at [172, 78] on div "[DATE] [DATE]" at bounding box center [140, 77] width 71 height 11
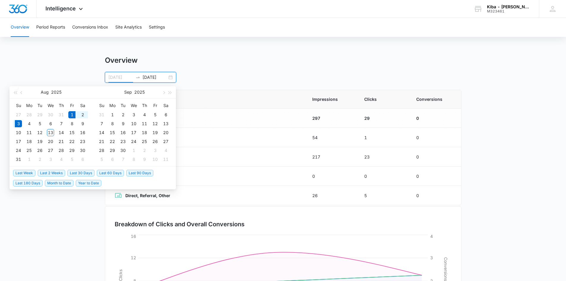
type input "[DATE]"
click at [73, 114] on div "1" at bounding box center [71, 114] width 7 height 7
type input "[DATE]"
click at [38, 132] on div "12" at bounding box center [39, 132] width 7 height 7
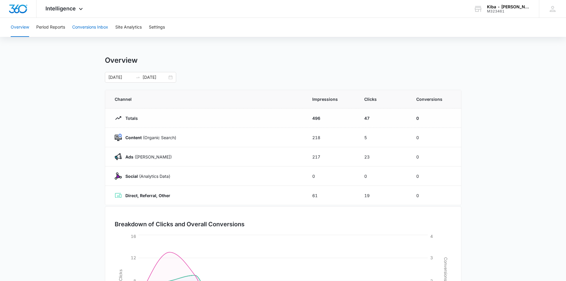
click at [99, 29] on button "Conversions Inbox" at bounding box center [90, 27] width 36 height 19
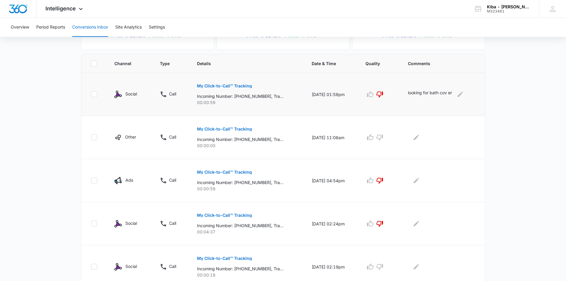
scroll to position [148, 0]
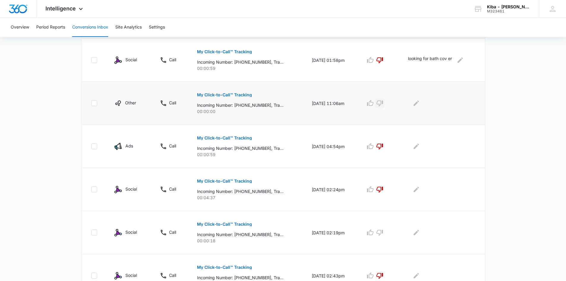
click at [383, 100] on icon "button" at bounding box center [379, 102] width 7 height 7
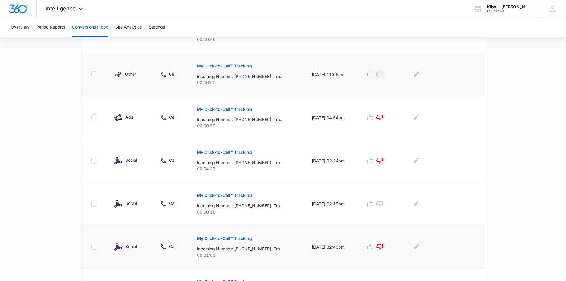
scroll to position [238, 0]
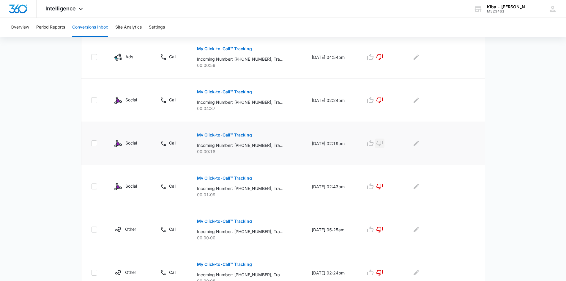
click at [383, 143] on icon "button" at bounding box center [379, 143] width 7 height 7
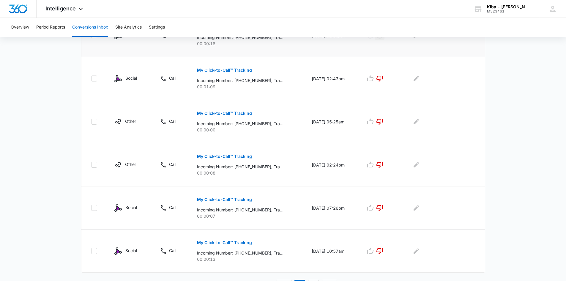
scroll to position [355, 0]
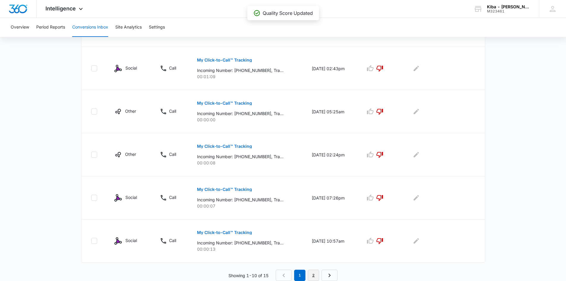
click at [310, 276] on link "2" at bounding box center [313, 274] width 11 height 11
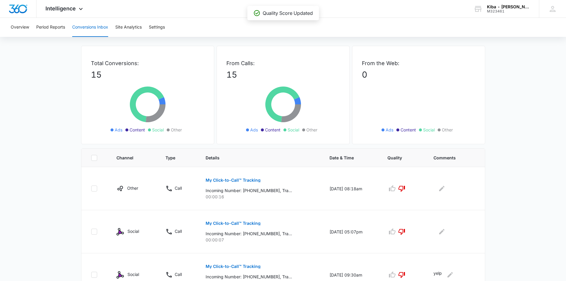
scroll to position [0, 0]
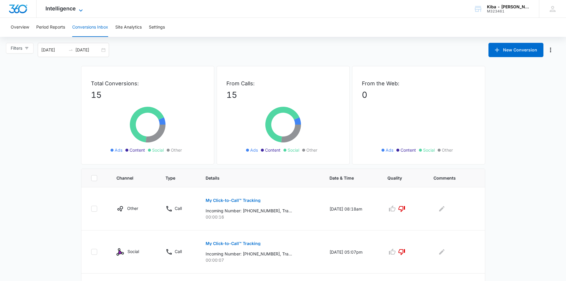
click at [81, 9] on icon at bounding box center [80, 10] width 7 height 7
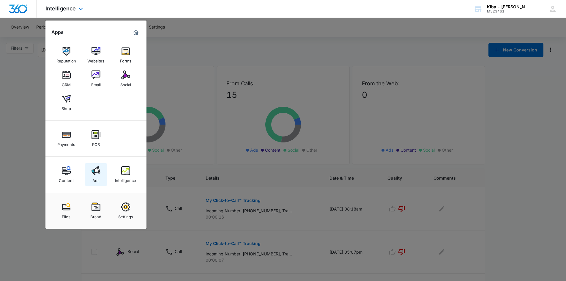
click at [98, 176] on div "Ads" at bounding box center [95, 179] width 7 height 8
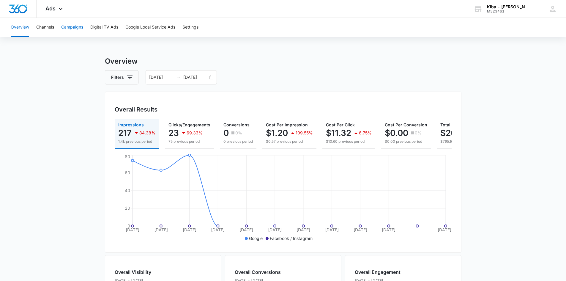
click at [76, 27] on button "Campaigns" at bounding box center [72, 27] width 22 height 19
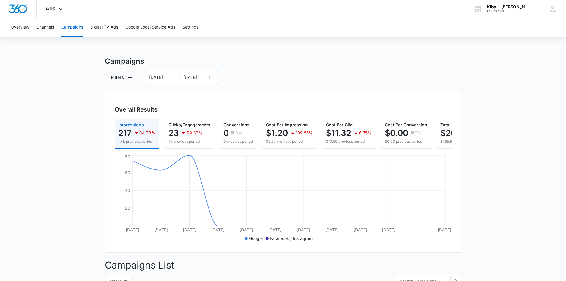
click at [211, 78] on div "[DATE] [DATE]" at bounding box center [181, 77] width 71 height 14
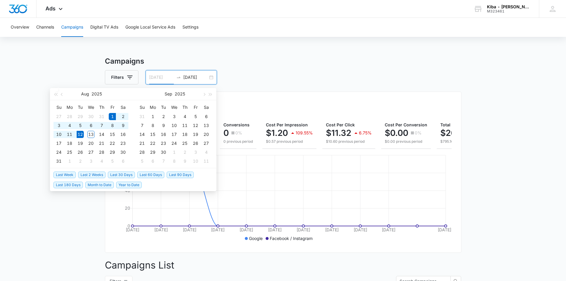
type input "[DATE]"
click at [110, 116] on div "1" at bounding box center [112, 116] width 7 height 7
type input "[DATE]"
click at [78, 132] on div "12" at bounding box center [80, 134] width 7 height 7
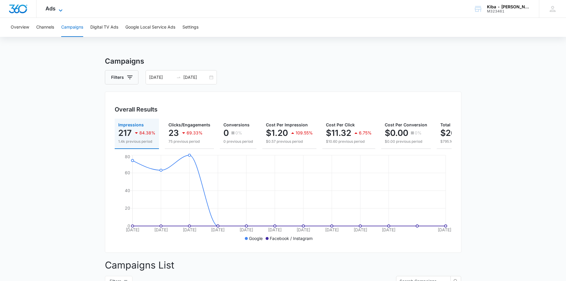
click at [60, 10] on icon at bounding box center [60, 10] width 7 height 7
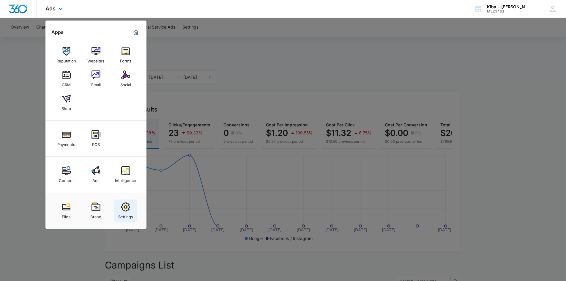
click at [128, 203] on img at bounding box center [125, 206] width 9 height 9
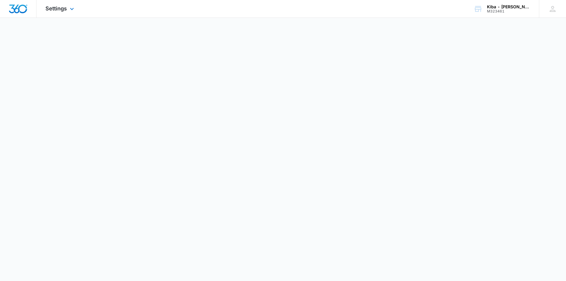
select select "12"
select select "US"
select select "America/[GEOGRAPHIC_DATA]"
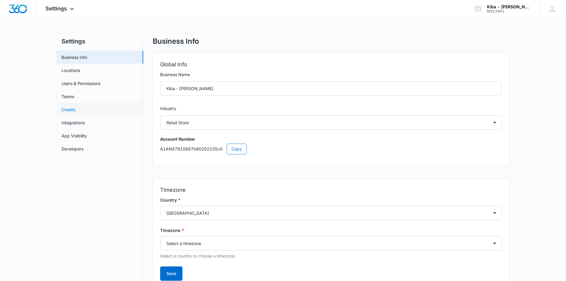
click at [69, 107] on link "Credits" at bounding box center [68, 109] width 14 height 6
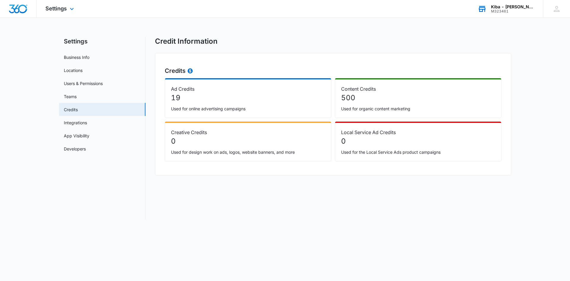
click at [507, 7] on div "Kiba - [PERSON_NAME]" at bounding box center [512, 6] width 43 height 5
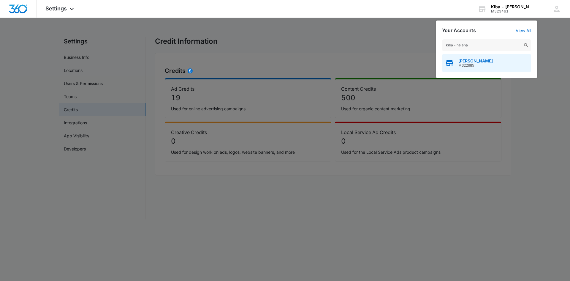
type input "kiba - helena"
click at [474, 61] on span "[PERSON_NAME]" at bounding box center [476, 61] width 34 height 5
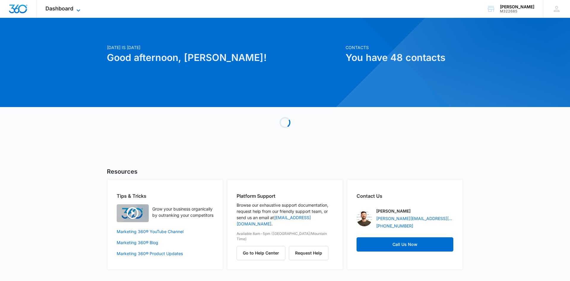
click at [80, 8] on icon at bounding box center [78, 10] width 7 height 7
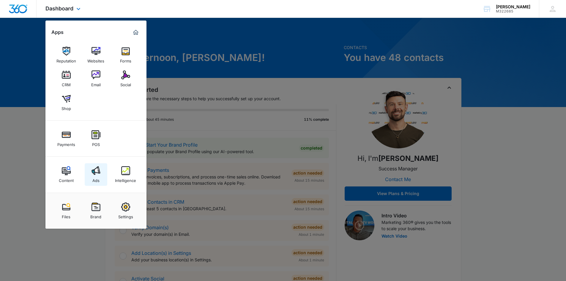
click at [93, 175] on div "Ads" at bounding box center [95, 179] width 7 height 8
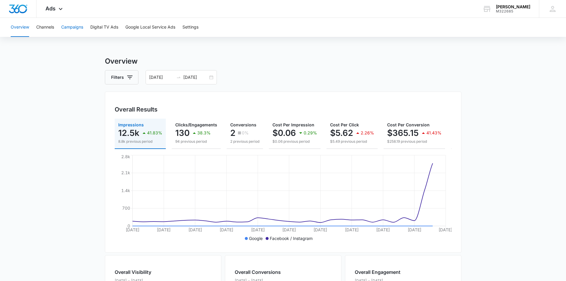
click at [81, 29] on button "Campaigns" at bounding box center [72, 27] width 22 height 19
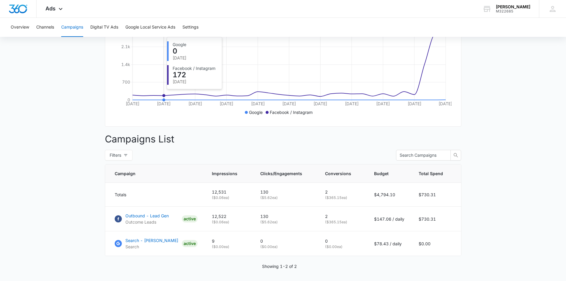
scroll to position [147, 0]
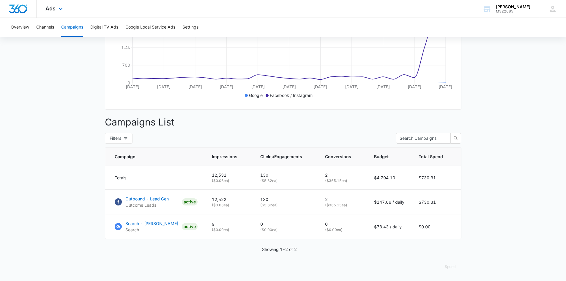
click at [64, 12] on div "Ads Apps Reputation Websites Forms CRM Email Social Shop Payments POS Content A…" at bounding box center [55, 9] width 37 height 18
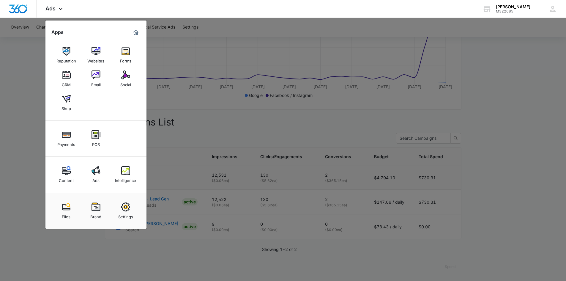
click at [124, 167] on img at bounding box center [125, 170] width 9 height 9
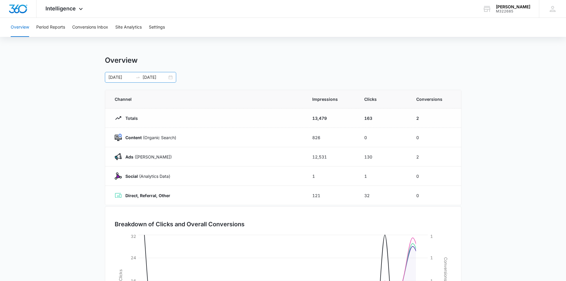
click at [172, 77] on div "[DATE] [DATE]" at bounding box center [140, 77] width 71 height 11
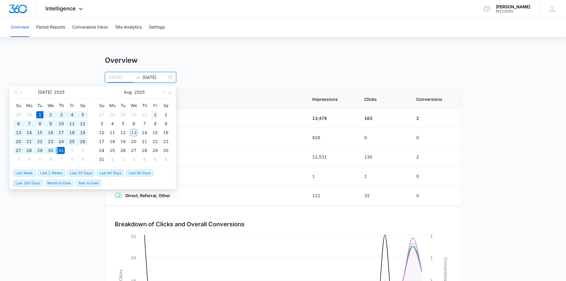
type input "[DATE]"
click at [154, 114] on div "1" at bounding box center [154, 114] width 7 height 7
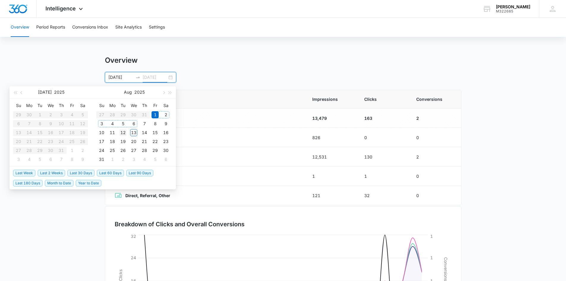
type input "[DATE]"
click at [122, 131] on div "12" at bounding box center [122, 132] width 7 height 7
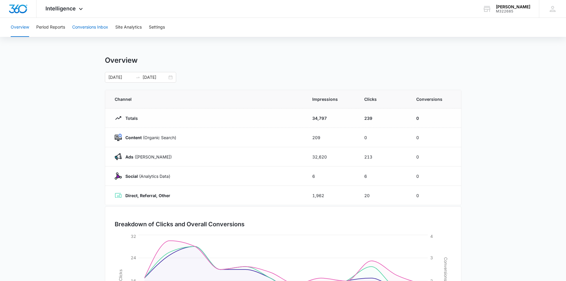
click at [86, 27] on button "Conversions Inbox" at bounding box center [90, 27] width 36 height 19
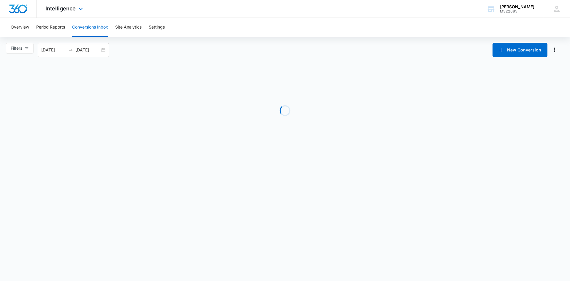
click at [75, 10] on div "Intelligence Apps Reputation Websites Forms CRM Email Social Shop Payments POS …" at bounding box center [65, 9] width 57 height 18
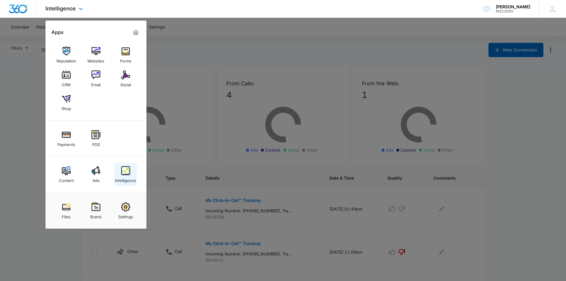
click at [126, 172] on img at bounding box center [125, 170] width 9 height 9
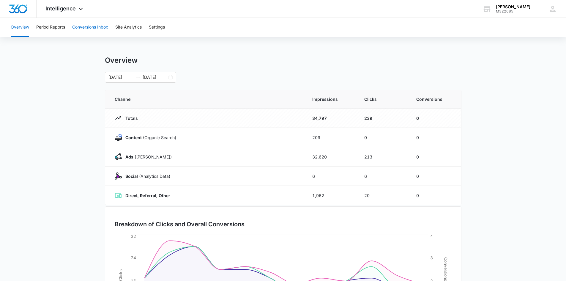
click at [83, 26] on button "Conversions Inbox" at bounding box center [90, 27] width 36 height 19
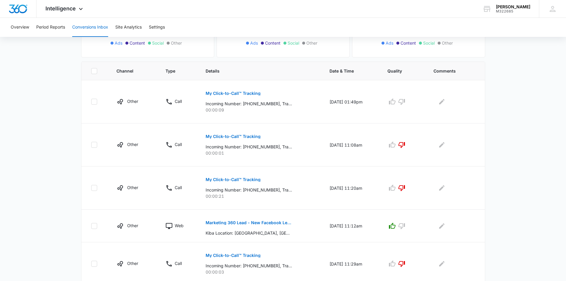
scroll to position [125, 0]
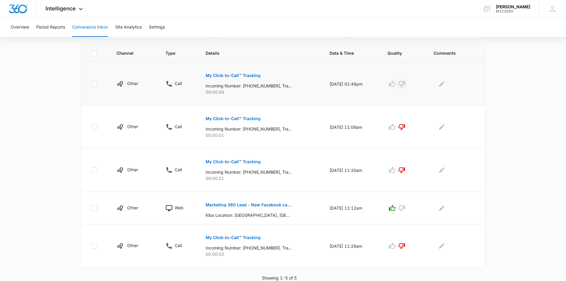
click at [405, 84] on icon "button" at bounding box center [401, 84] width 7 height 6
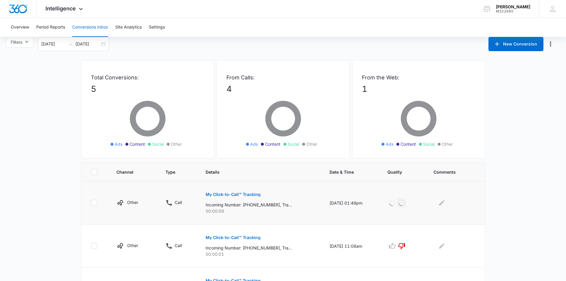
scroll to position [0, 0]
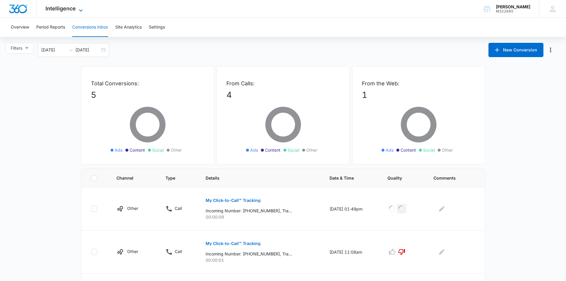
click at [80, 7] on icon at bounding box center [80, 10] width 7 height 7
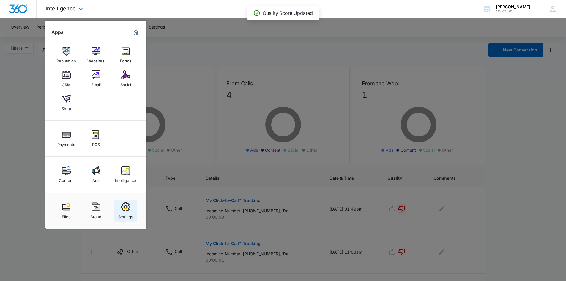
click at [127, 207] on img at bounding box center [125, 206] width 9 height 9
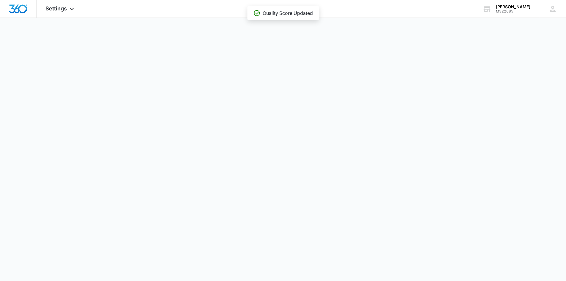
select select "12"
select select "US"
select select "America/[GEOGRAPHIC_DATA]"
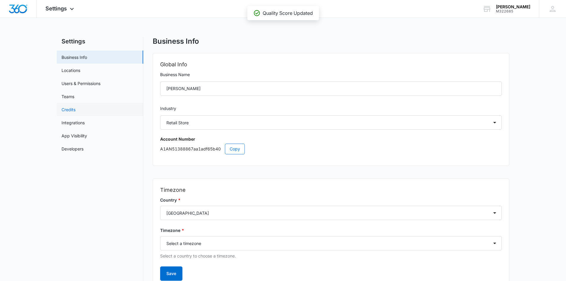
click at [69, 109] on link "Credits" at bounding box center [68, 109] width 14 height 6
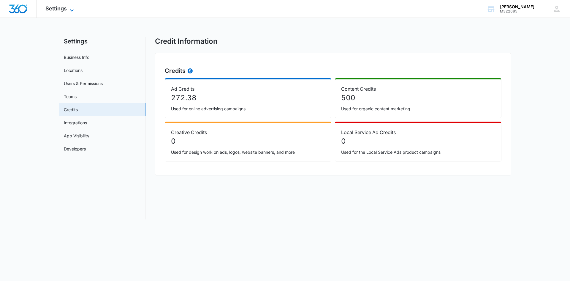
click at [72, 11] on icon at bounding box center [72, 10] width 4 height 2
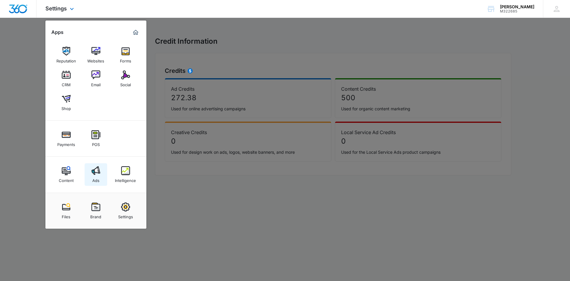
click at [97, 177] on div "Ads" at bounding box center [95, 179] width 7 height 8
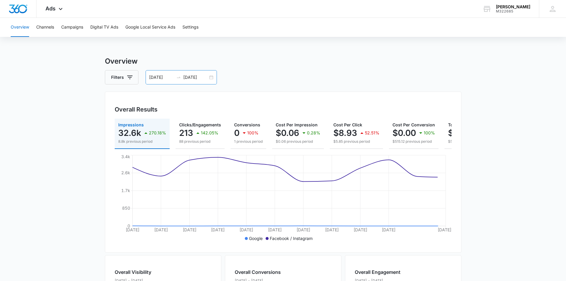
click at [210, 77] on div "[DATE] [DATE]" at bounding box center [181, 77] width 71 height 14
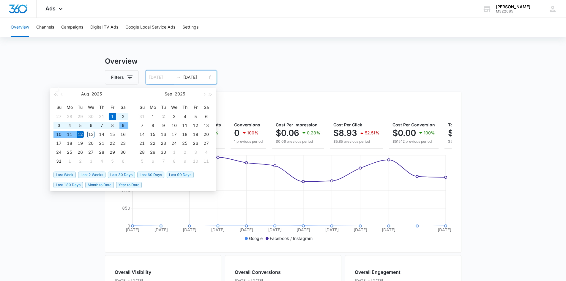
type input "[DATE]"
click at [72, 56] on div "Overview Channels Campaigns Digital TV Ads Google Local Service Ads Settings Ov…" at bounding box center [283, 250] width 566 height 464
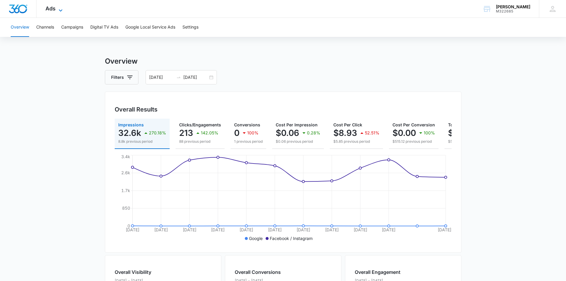
click at [60, 7] on icon at bounding box center [60, 10] width 7 height 7
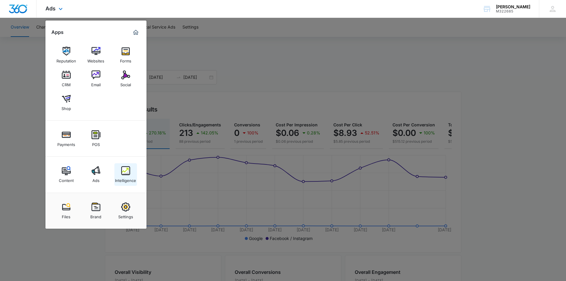
click at [121, 171] on img at bounding box center [125, 170] width 9 height 9
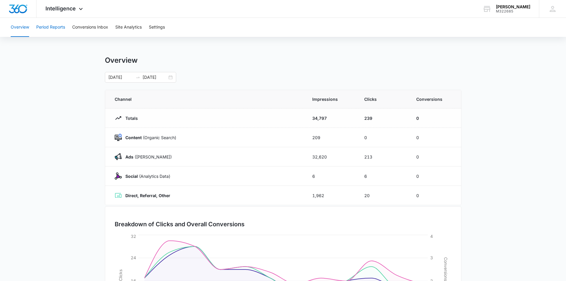
click at [59, 27] on button "Period Reports" at bounding box center [50, 27] width 29 height 19
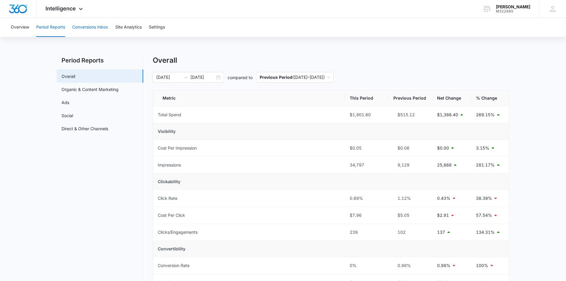
click at [79, 28] on button "Conversions Inbox" at bounding box center [90, 27] width 36 height 19
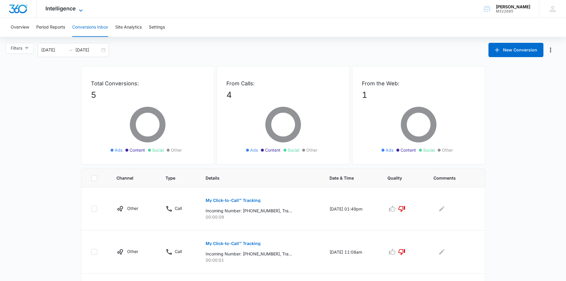
click at [80, 10] on icon at bounding box center [80, 10] width 7 height 7
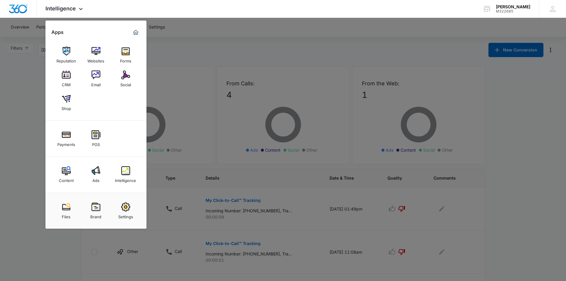
click at [36, 162] on div at bounding box center [283, 140] width 566 height 281
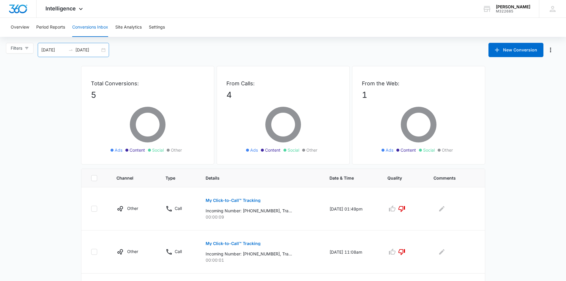
click at [103, 49] on div "[DATE] [DATE]" at bounding box center [73, 50] width 71 height 14
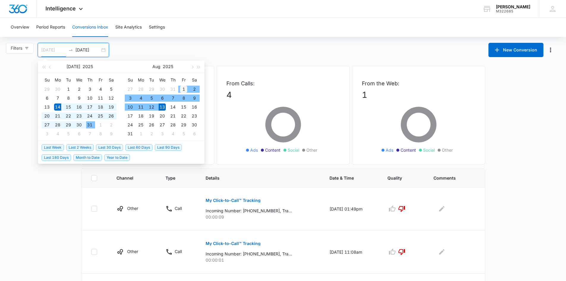
type input "[DATE]"
drag, startPoint x: 184, startPoint y: 89, endPoint x: 175, endPoint y: 92, distance: 9.9
click at [184, 89] on div "1" at bounding box center [183, 89] width 7 height 7
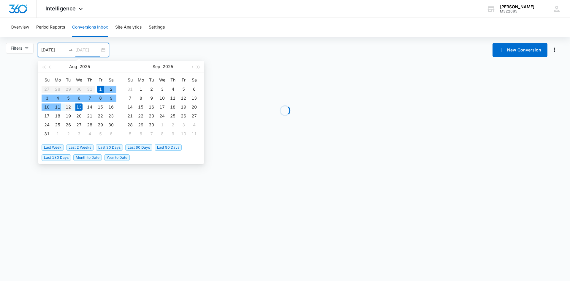
type input "[DATE]"
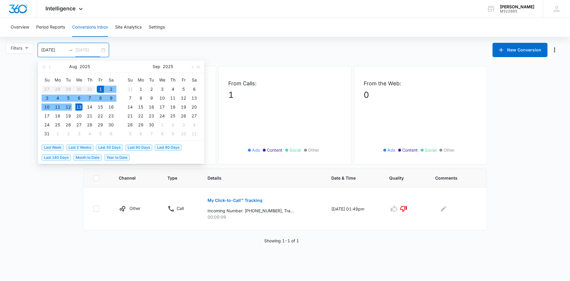
click at [66, 106] on div "12" at bounding box center [68, 106] width 7 height 7
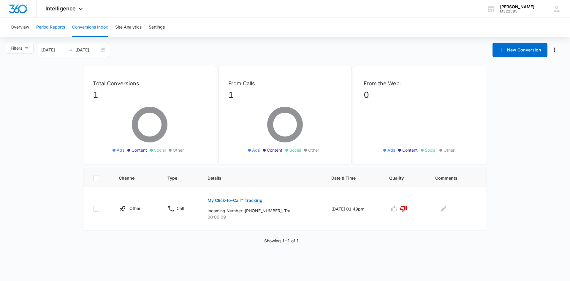
click at [55, 27] on button "Period Reports" at bounding box center [50, 27] width 29 height 19
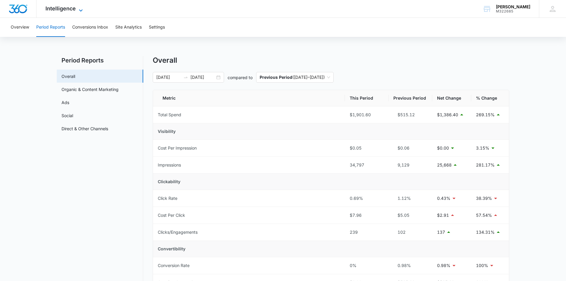
click at [80, 11] on icon at bounding box center [80, 10] width 7 height 7
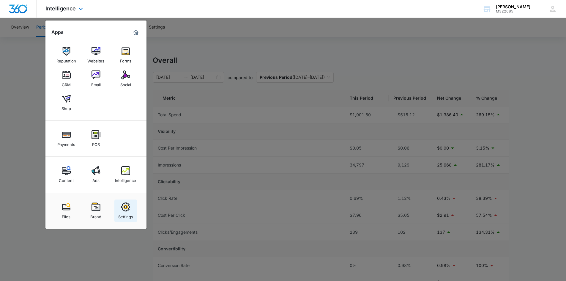
click at [121, 211] on div "Settings" at bounding box center [125, 215] width 15 height 8
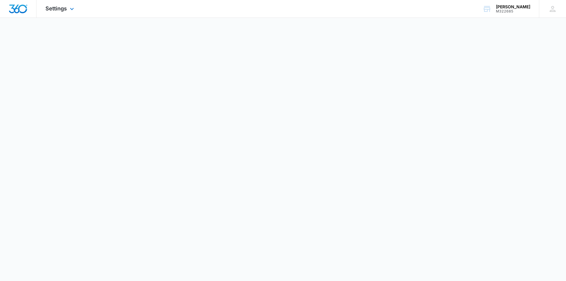
select select "12"
select select "US"
select select "America/[GEOGRAPHIC_DATA]"
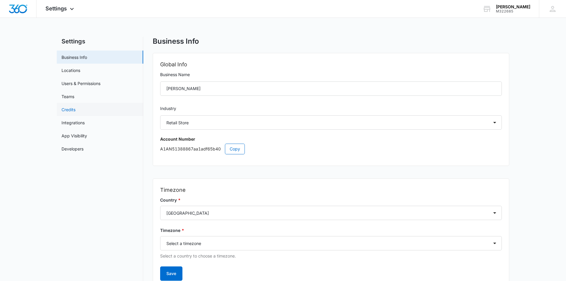
click at [73, 109] on link "Credits" at bounding box center [68, 109] width 14 height 6
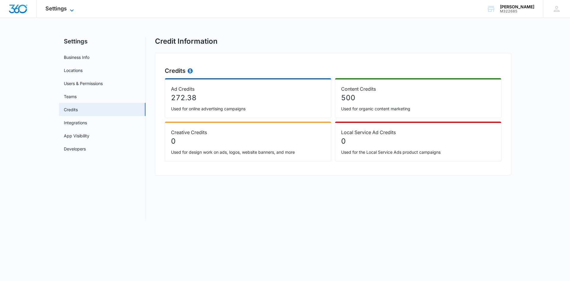
click at [72, 9] on icon at bounding box center [71, 10] width 7 height 7
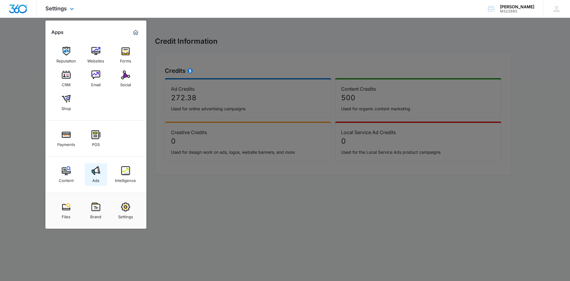
click at [99, 179] on div "Ads" at bounding box center [95, 179] width 7 height 8
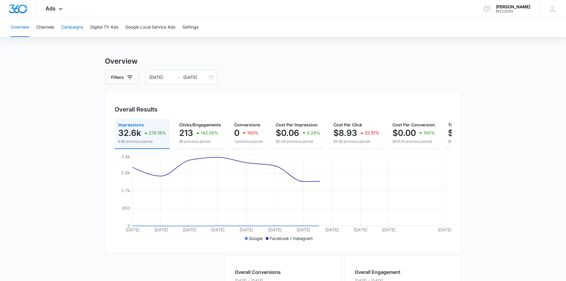
click at [75, 26] on button "Campaigns" at bounding box center [72, 27] width 22 height 19
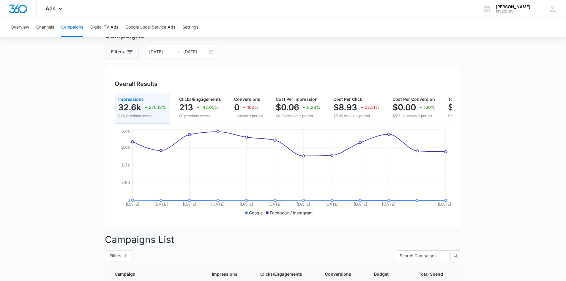
scroll to position [23, 0]
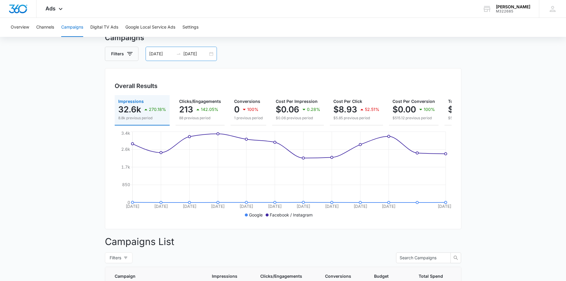
click at [211, 53] on div "[DATE] [DATE]" at bounding box center [181, 54] width 71 height 14
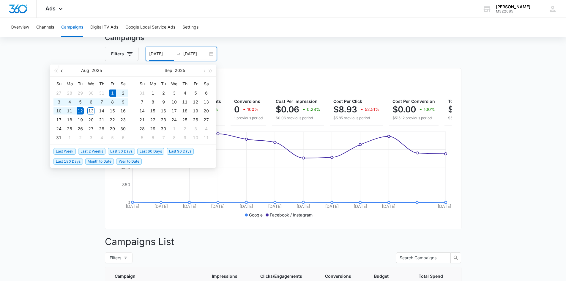
click at [62, 70] on span "button" at bounding box center [62, 70] width 3 height 3
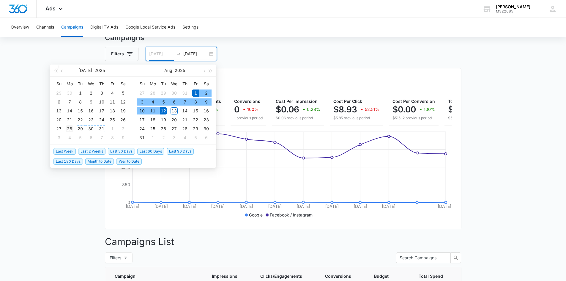
type input "[DATE]"
click at [68, 128] on div "28" at bounding box center [69, 128] width 7 height 7
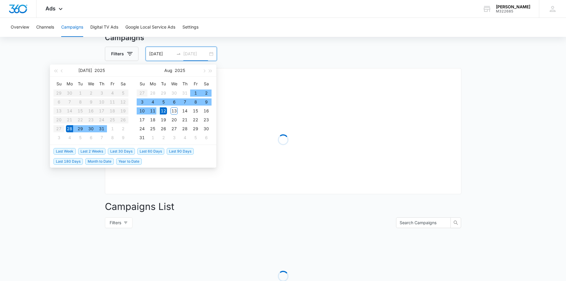
type input "[DATE]"
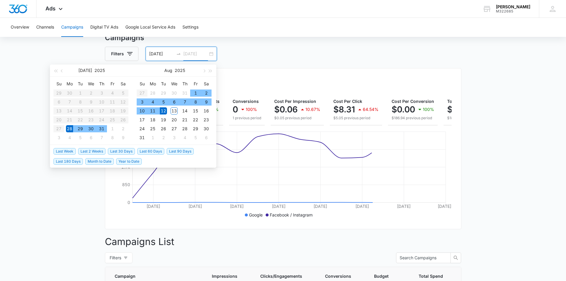
click at [163, 109] on div "12" at bounding box center [163, 110] width 7 height 7
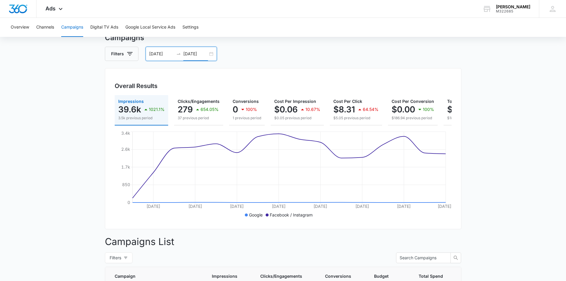
click at [214, 53] on div "[DATE] [DATE]" at bounding box center [181, 54] width 71 height 14
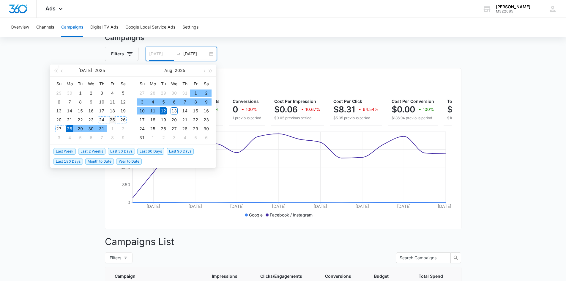
type input "[DATE]"
click at [110, 119] on div "25" at bounding box center [112, 119] width 7 height 7
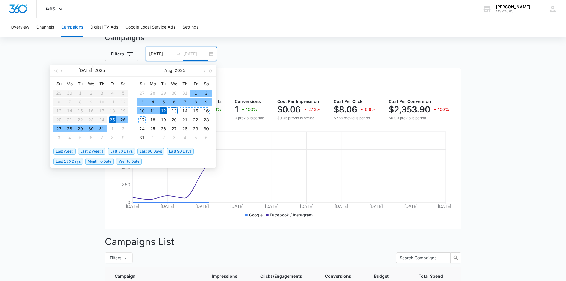
type input "[DATE]"
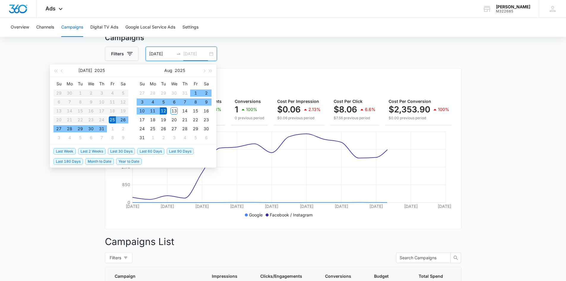
click at [165, 110] on div "12" at bounding box center [163, 110] width 7 height 7
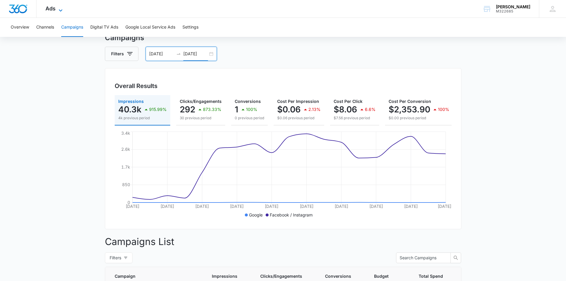
click at [60, 10] on icon at bounding box center [60, 10] width 7 height 7
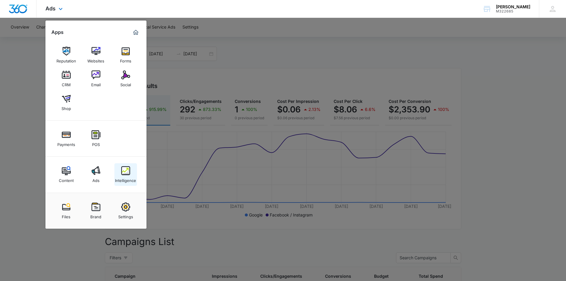
click at [128, 175] on div "Intelligence" at bounding box center [125, 179] width 21 height 8
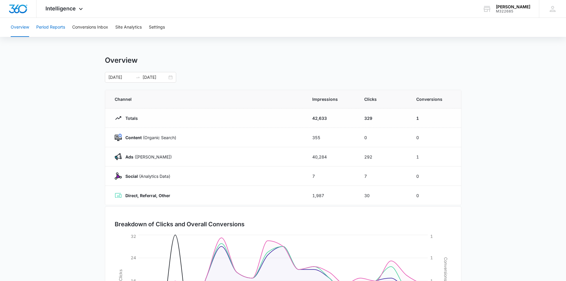
click at [49, 26] on button "Period Reports" at bounding box center [50, 27] width 29 height 19
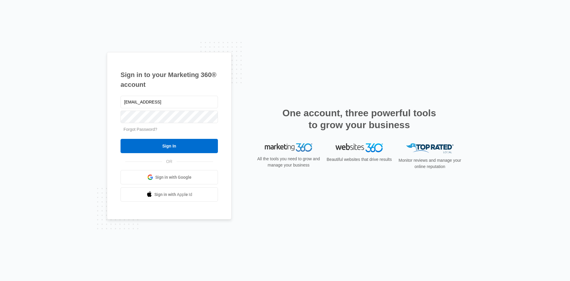
type input "[EMAIL_ADDRESS][DOMAIN_NAME]"
click at [176, 145] on input "Sign In" at bounding box center [169, 146] width 97 height 14
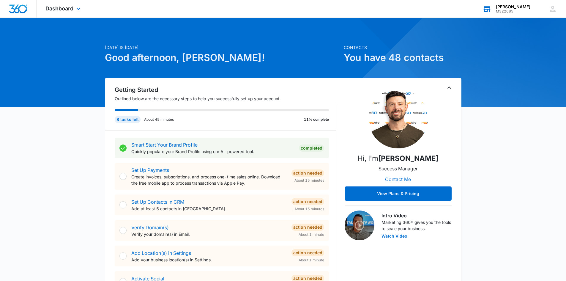
click at [515, 9] on div "M322685" at bounding box center [513, 11] width 34 height 4
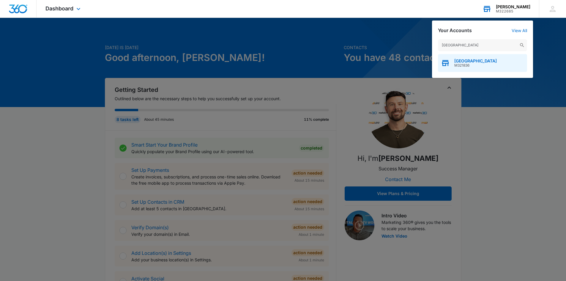
type input "Kiba - Grand Junction"
click at [461, 60] on span "Kiba - Grand Junction" at bounding box center [475, 61] width 42 height 5
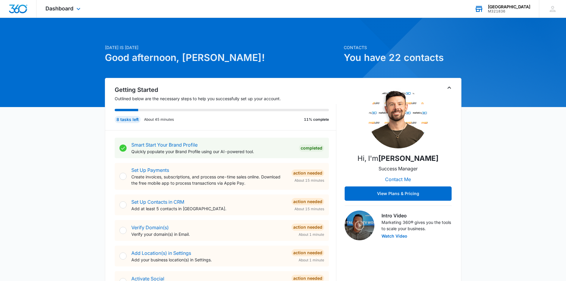
click at [74, 8] on div "Dashboard Apps Reputation Websites Forms CRM Email Social Shop Payments POS Con…" at bounding box center [64, 9] width 54 height 18
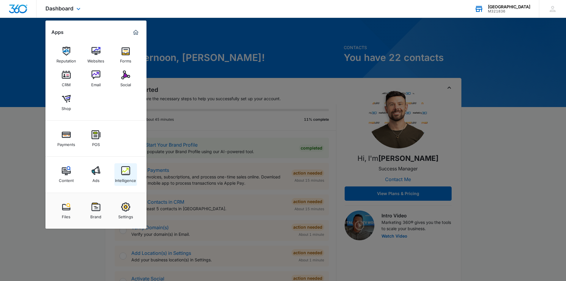
click at [125, 172] on img at bounding box center [125, 170] width 9 height 9
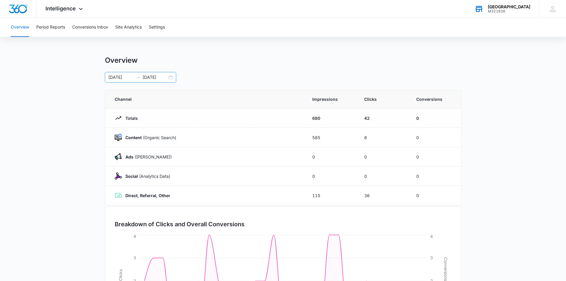
click at [169, 78] on div "[DATE] [DATE]" at bounding box center [140, 77] width 71 height 11
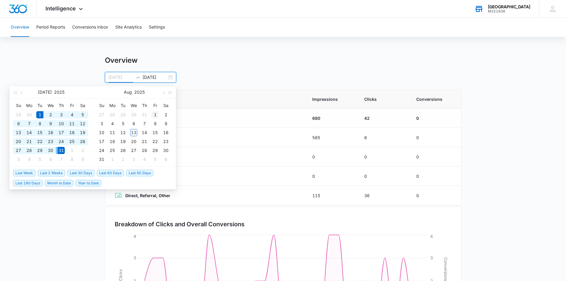
type input "[DATE]"
click at [155, 114] on div "1" at bounding box center [154, 114] width 7 height 7
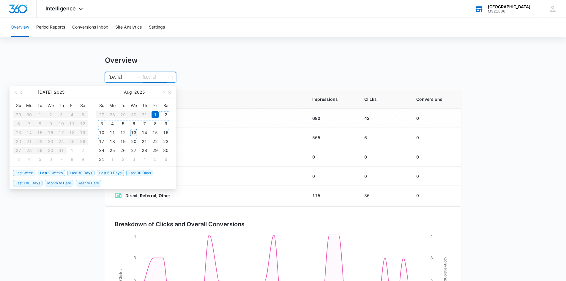
type input "[DATE]"
click at [135, 132] on div "13" at bounding box center [133, 132] width 7 height 7
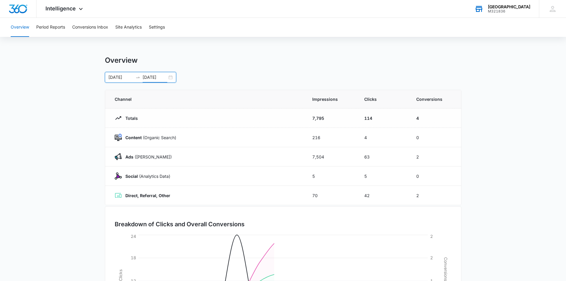
click at [174, 77] on div "08/01/2025 08/13/2025" at bounding box center [140, 77] width 71 height 11
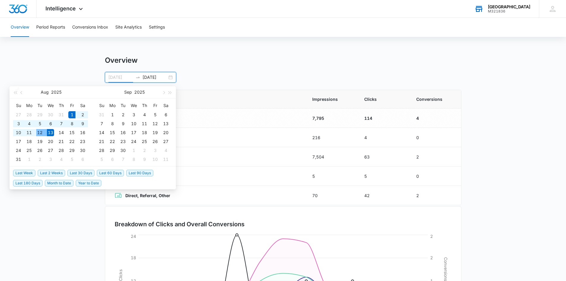
click at [43, 130] on div "12" at bounding box center [39, 132] width 7 height 7
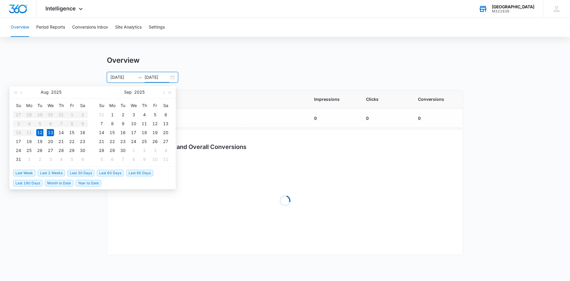
click at [70, 116] on table "Su Mo Tu We Th Fr Sa 27 28 29 30 31 1 2 3 4 5 6 7 8 9 10 11 12 13 14 15 16 17 1…" at bounding box center [50, 132] width 75 height 63
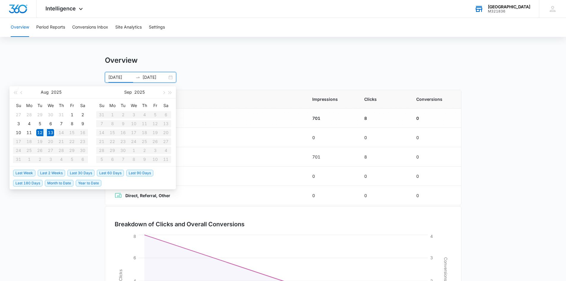
click at [114, 77] on input "[DATE]" at bounding box center [120, 77] width 25 height 7
click at [73, 113] on div "1" at bounding box center [71, 114] width 7 height 7
type input "[DATE]"
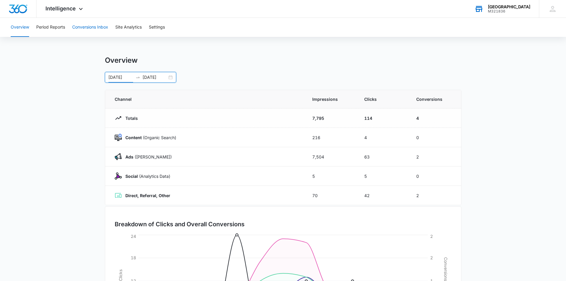
click at [81, 25] on button "Conversions Inbox" at bounding box center [90, 27] width 36 height 19
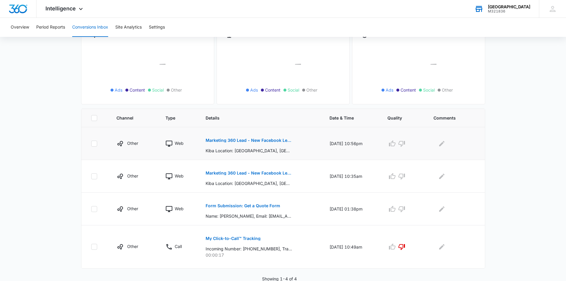
scroll to position [61, 0]
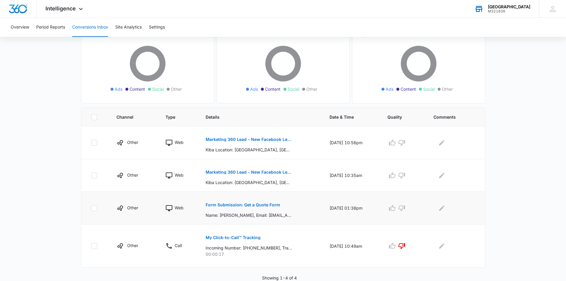
click at [238, 205] on p "Form Submission: Get a Quote Form" at bounding box center [243, 205] width 75 height 4
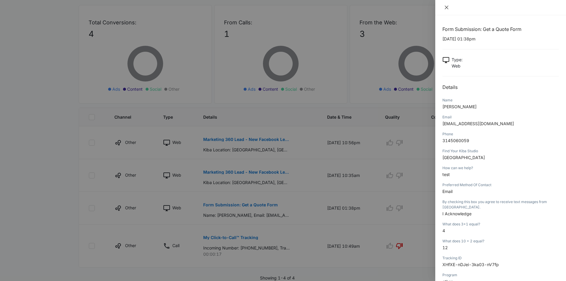
click at [446, 7] on icon "close" at bounding box center [447, 8] width 4 height 4
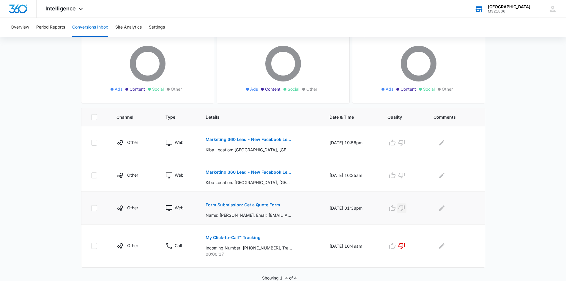
click at [403, 208] on icon "button" at bounding box center [401, 207] width 7 height 7
click at [232, 169] on button "Marketing 360 Lead - New Facebook Lead - Grand Junction, CO" at bounding box center [249, 172] width 86 height 14
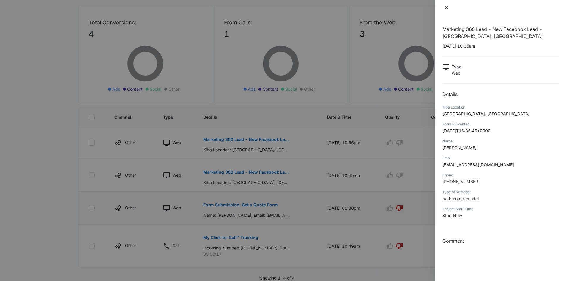
click at [445, 7] on icon "close" at bounding box center [447, 8] width 4 height 4
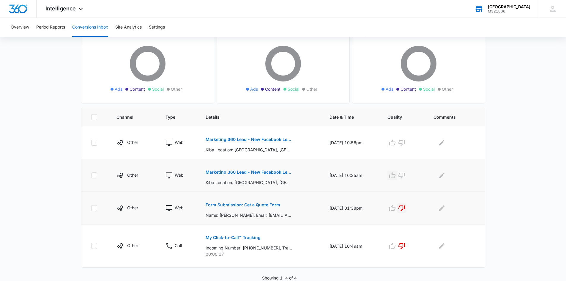
click at [396, 175] on icon "button" at bounding box center [391, 175] width 7 height 7
click at [249, 140] on p "Marketing 360 Lead - New Facebook Lead - Grand Junction, CO" at bounding box center [249, 139] width 86 height 4
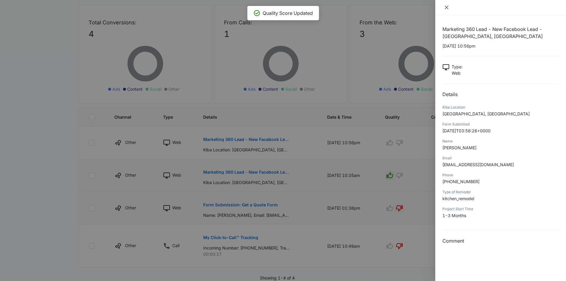
click at [445, 5] on icon "close" at bounding box center [446, 7] width 5 height 5
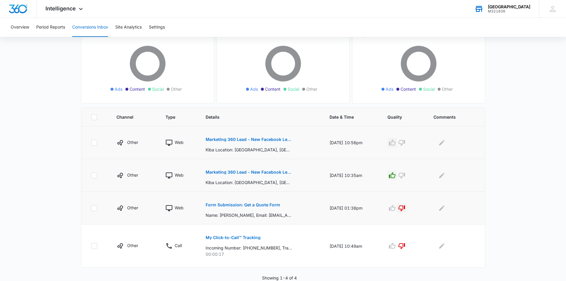
click at [396, 143] on icon "button" at bounding box center [391, 142] width 7 height 7
click at [79, 7] on icon at bounding box center [80, 10] width 7 height 7
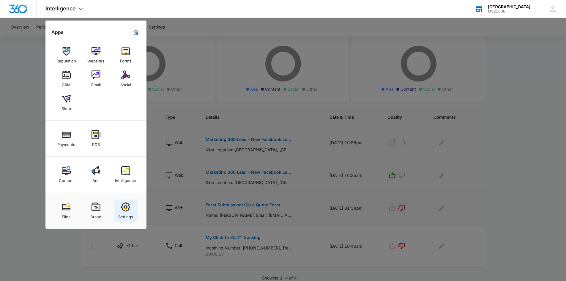
click at [128, 206] on img at bounding box center [125, 206] width 9 height 9
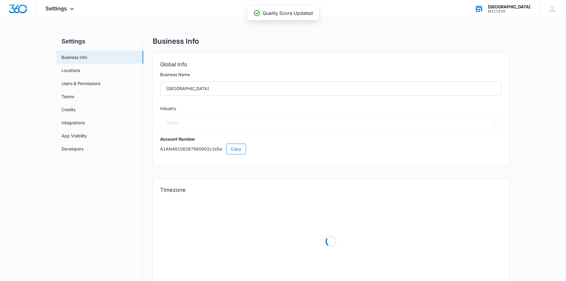
select select "12"
select select "US"
select select "America/[GEOGRAPHIC_DATA]"
click at [69, 108] on link "Credits" at bounding box center [68, 109] width 14 height 6
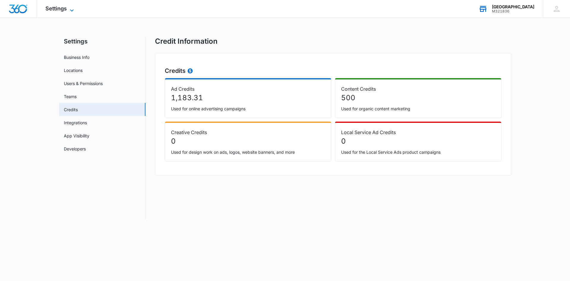
click at [65, 11] on span "Settings" at bounding box center [55, 8] width 21 height 6
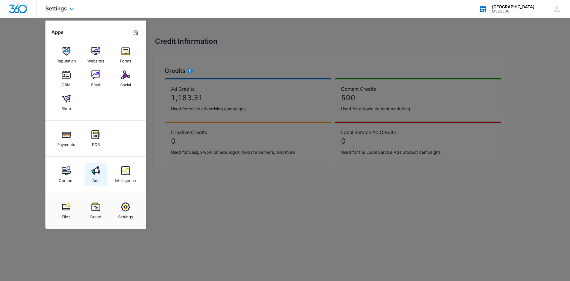
click at [94, 175] on div "Ads" at bounding box center [95, 179] width 7 height 8
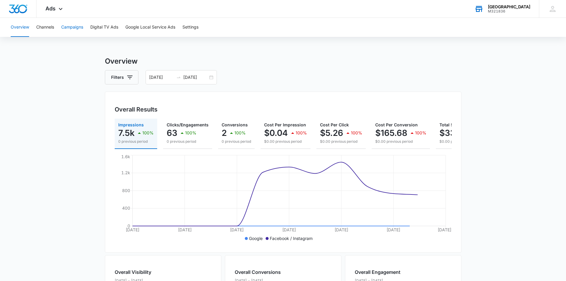
click at [72, 26] on button "Campaigns" at bounding box center [72, 27] width 22 height 19
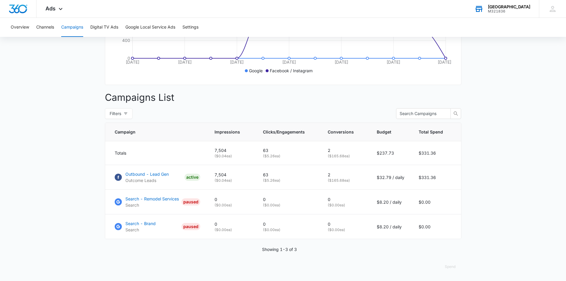
scroll to position [172, 0]
click at [492, 9] on div "Kiba - Grand Junction" at bounding box center [509, 6] width 42 height 5
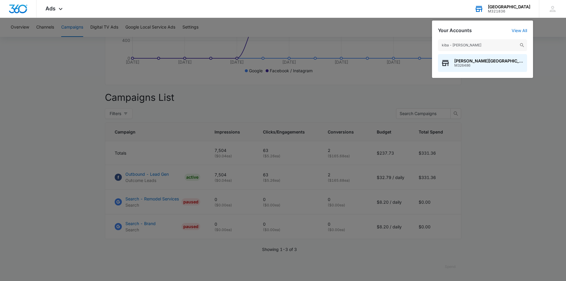
type input "kiba - vernon"
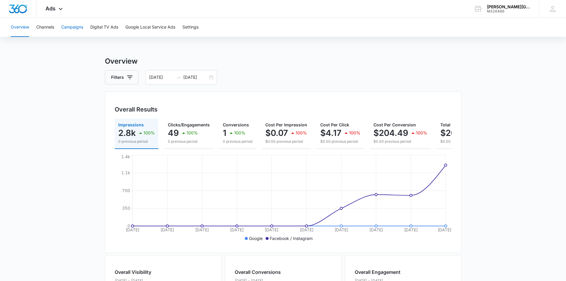
click at [69, 27] on button "Campaigns" at bounding box center [72, 27] width 22 height 19
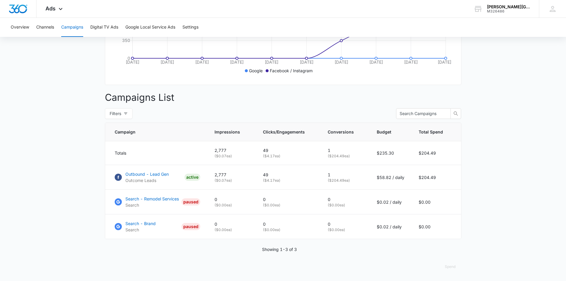
scroll to position [172, 0]
click at [58, 9] on icon at bounding box center [60, 10] width 7 height 7
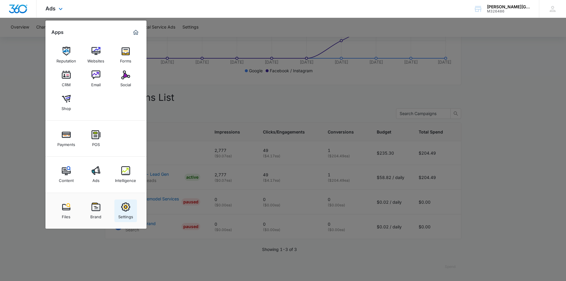
click at [122, 209] on img at bounding box center [125, 206] width 9 height 9
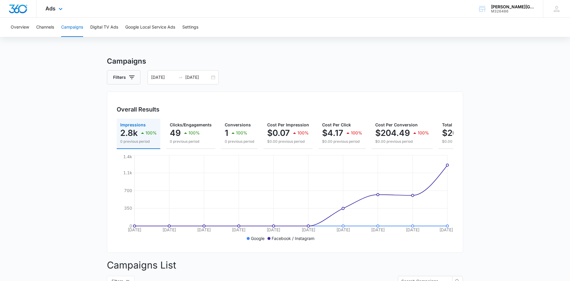
select select "12"
select select "US"
select select "America/[GEOGRAPHIC_DATA]"
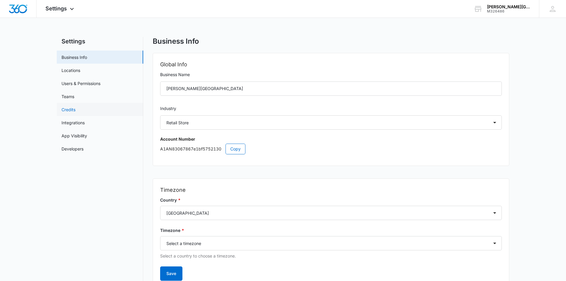
click at [72, 111] on link "Credits" at bounding box center [68, 109] width 14 height 6
